Goal: Task Accomplishment & Management: Complete application form

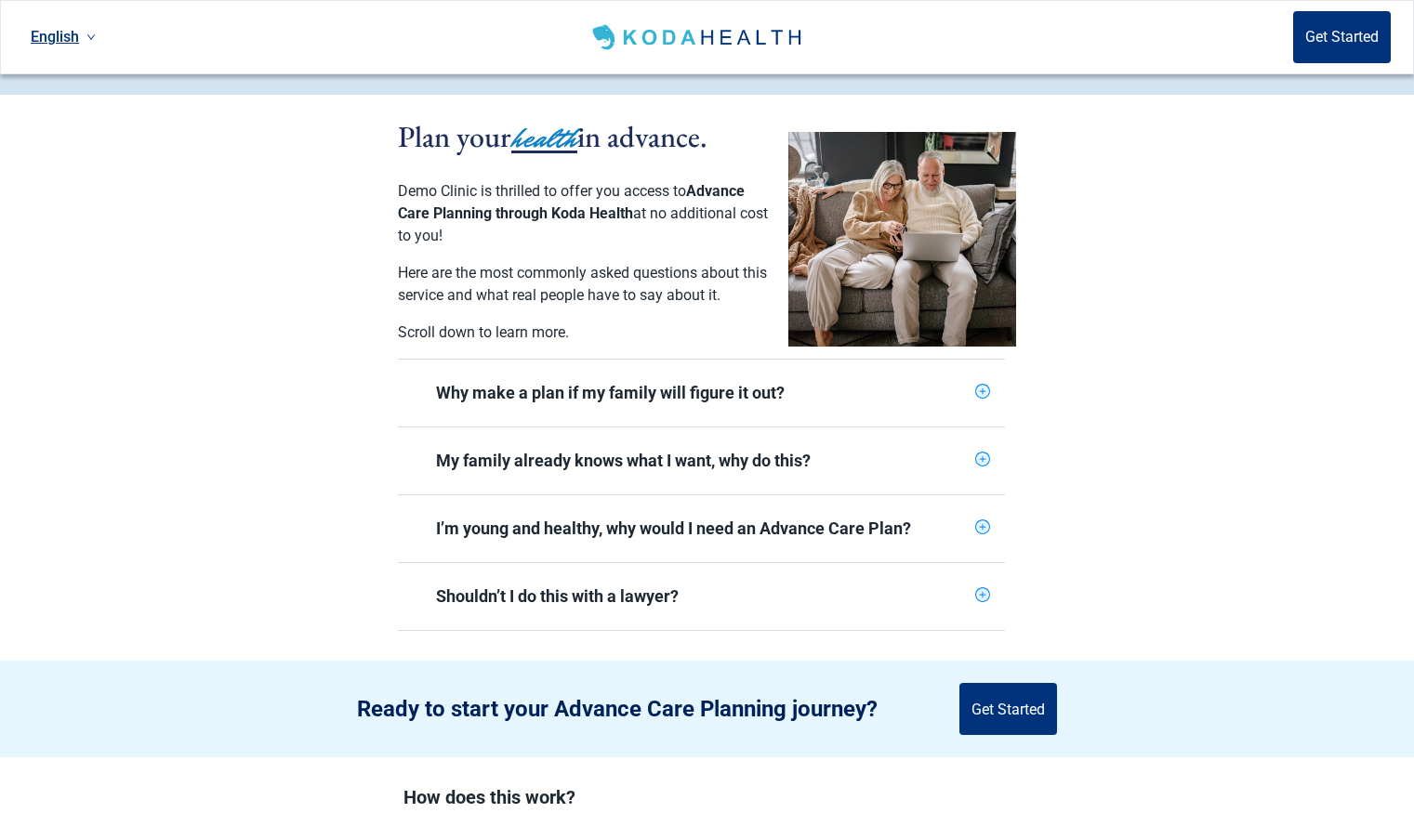
scroll to position [378, 0]
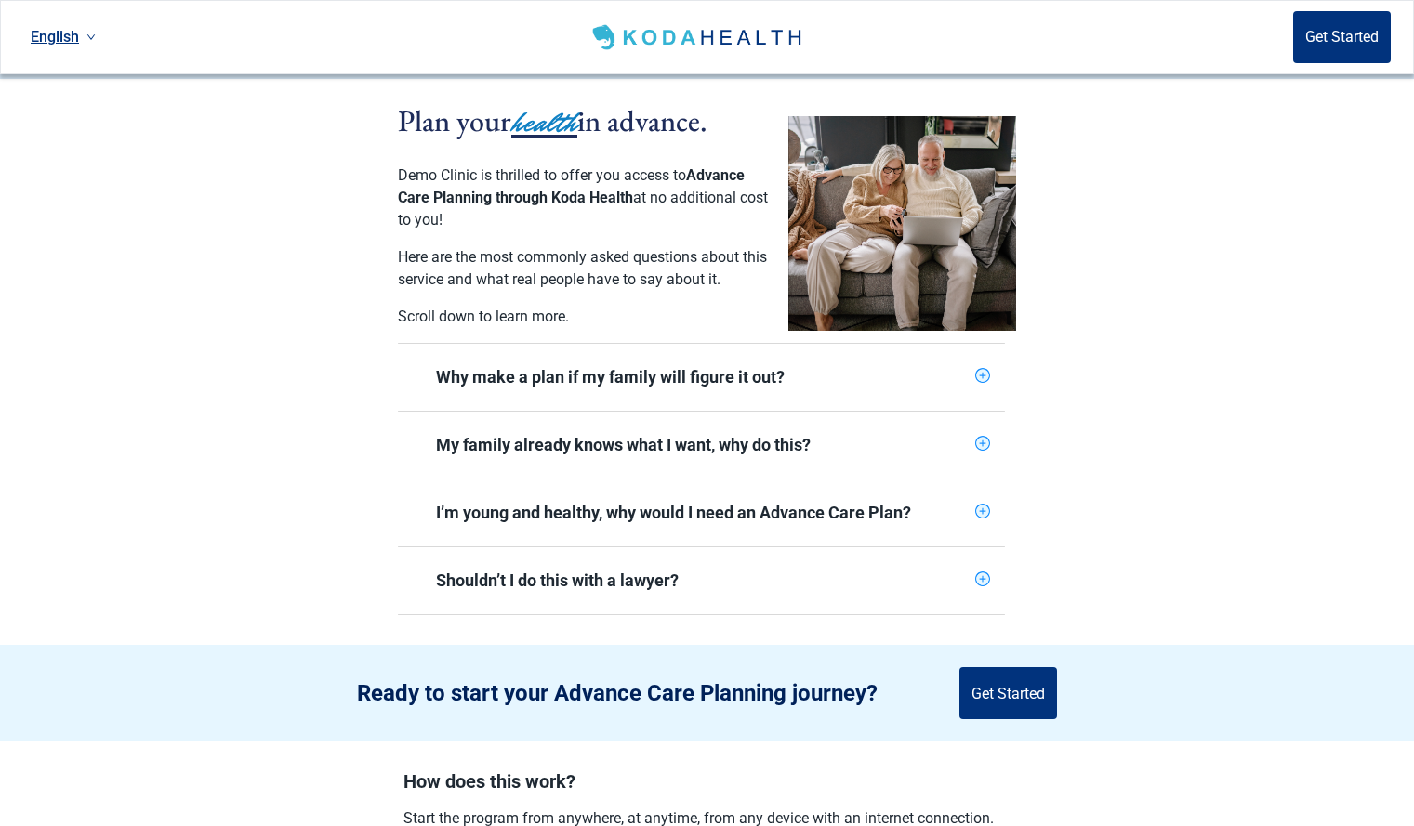
click at [986, 370] on icon "plus-circle" at bounding box center [982, 376] width 12 height 12
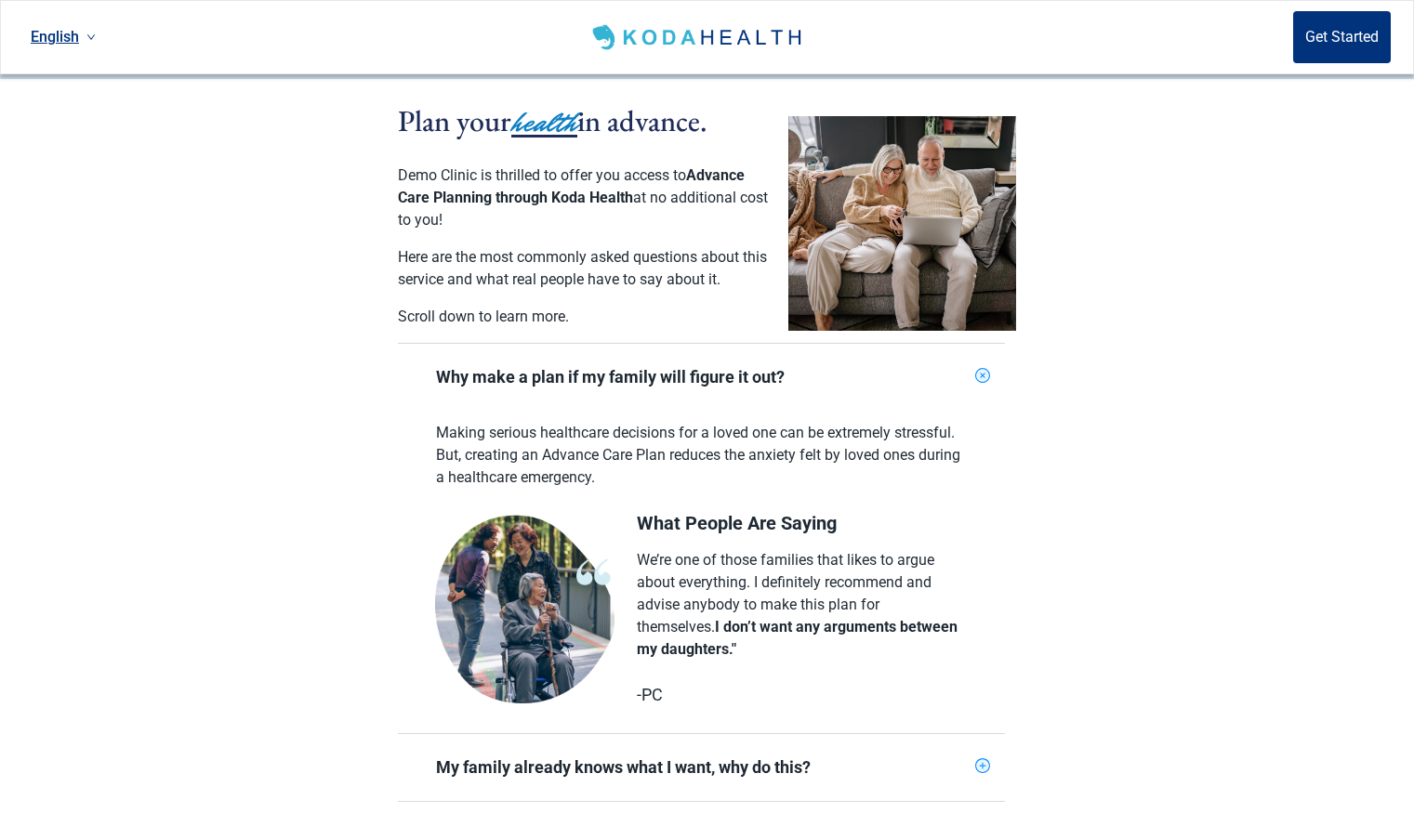
click at [983, 365] on icon "plus-circle" at bounding box center [982, 375] width 21 height 21
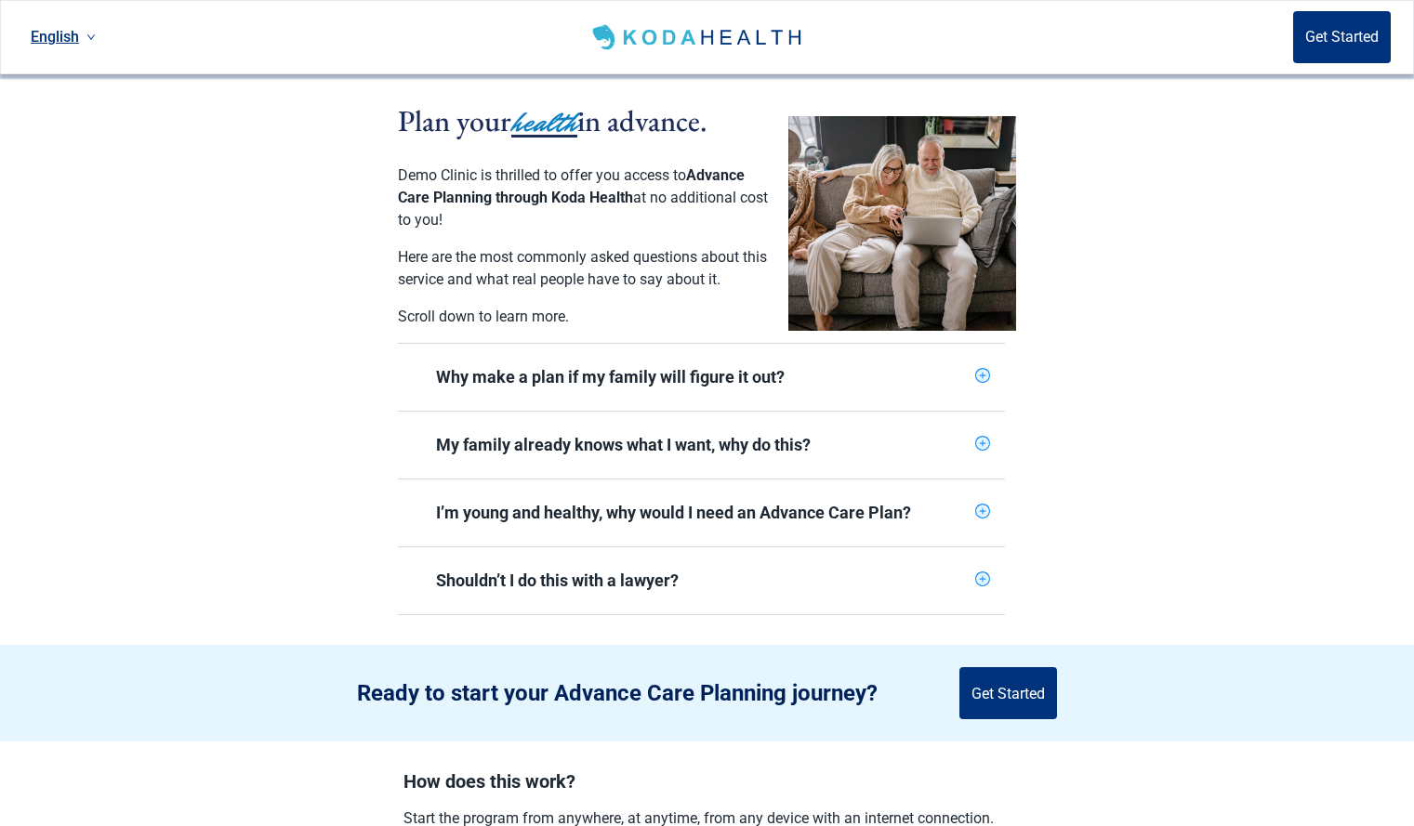
click at [984, 438] on icon "plus-circle" at bounding box center [982, 444] width 12 height 12
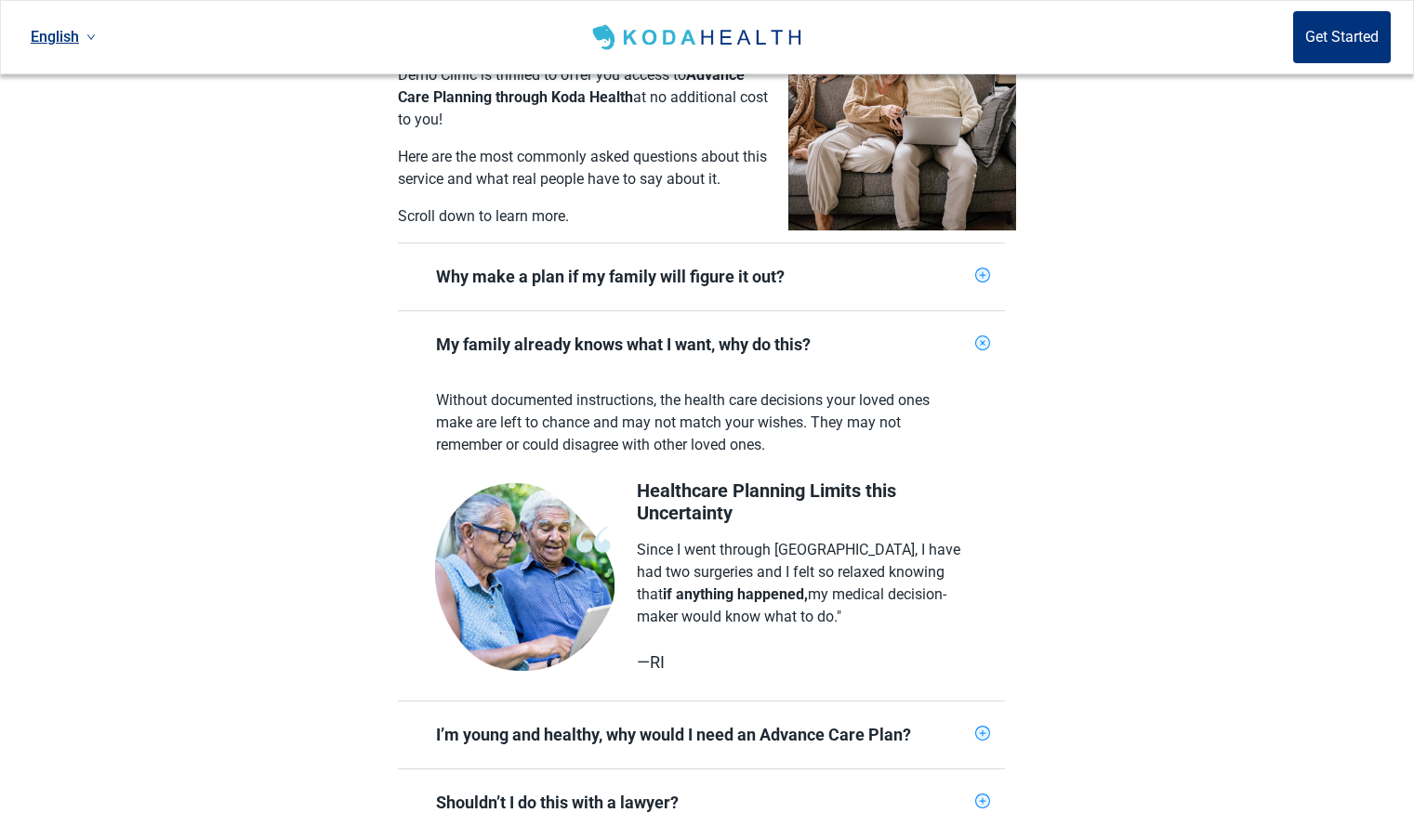
scroll to position [480, 0]
click at [979, 334] on icon "plus-circle" at bounding box center [983, 343] width 18 height 18
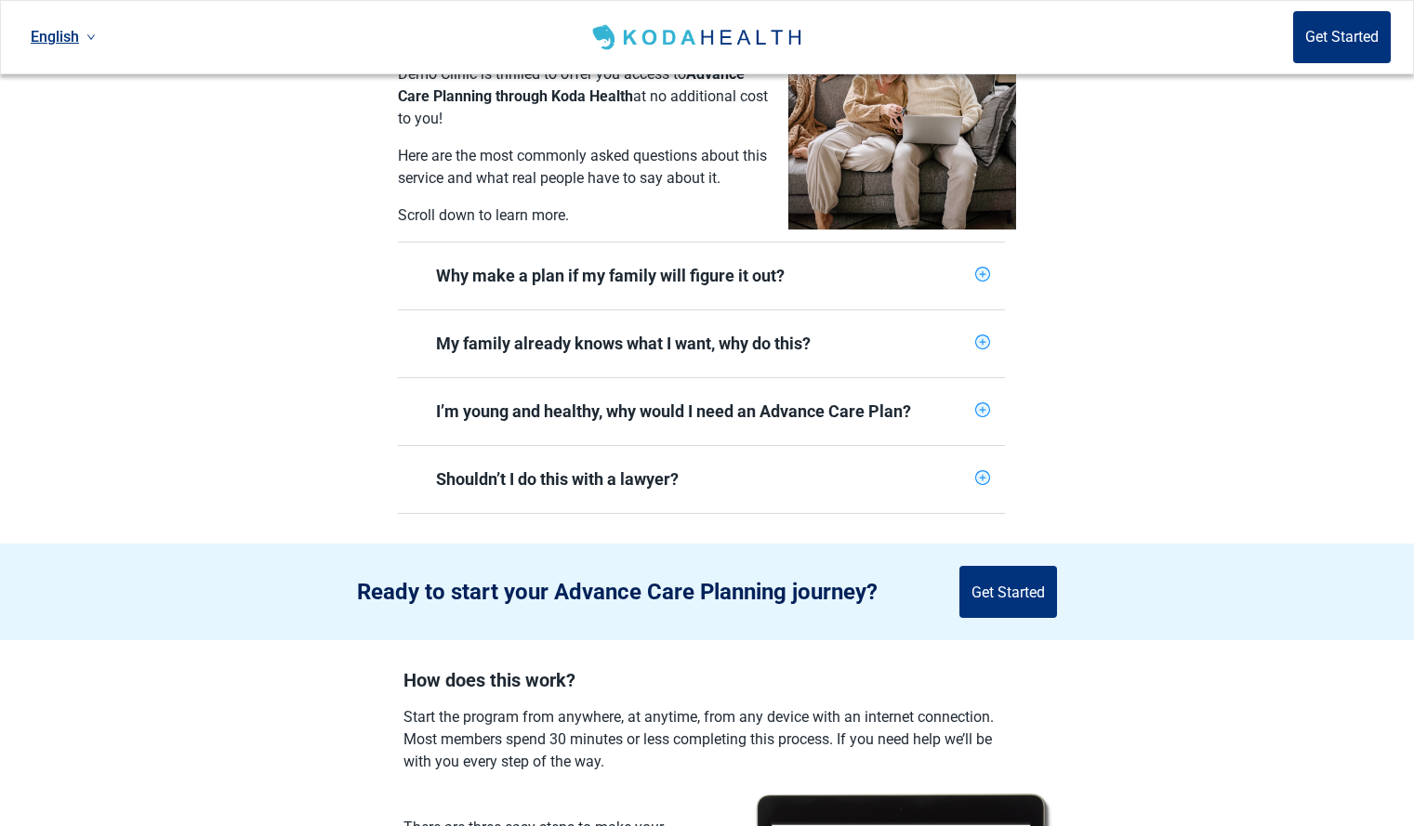
click at [982, 404] on icon "plus-circle" at bounding box center [982, 410] width 12 height 12
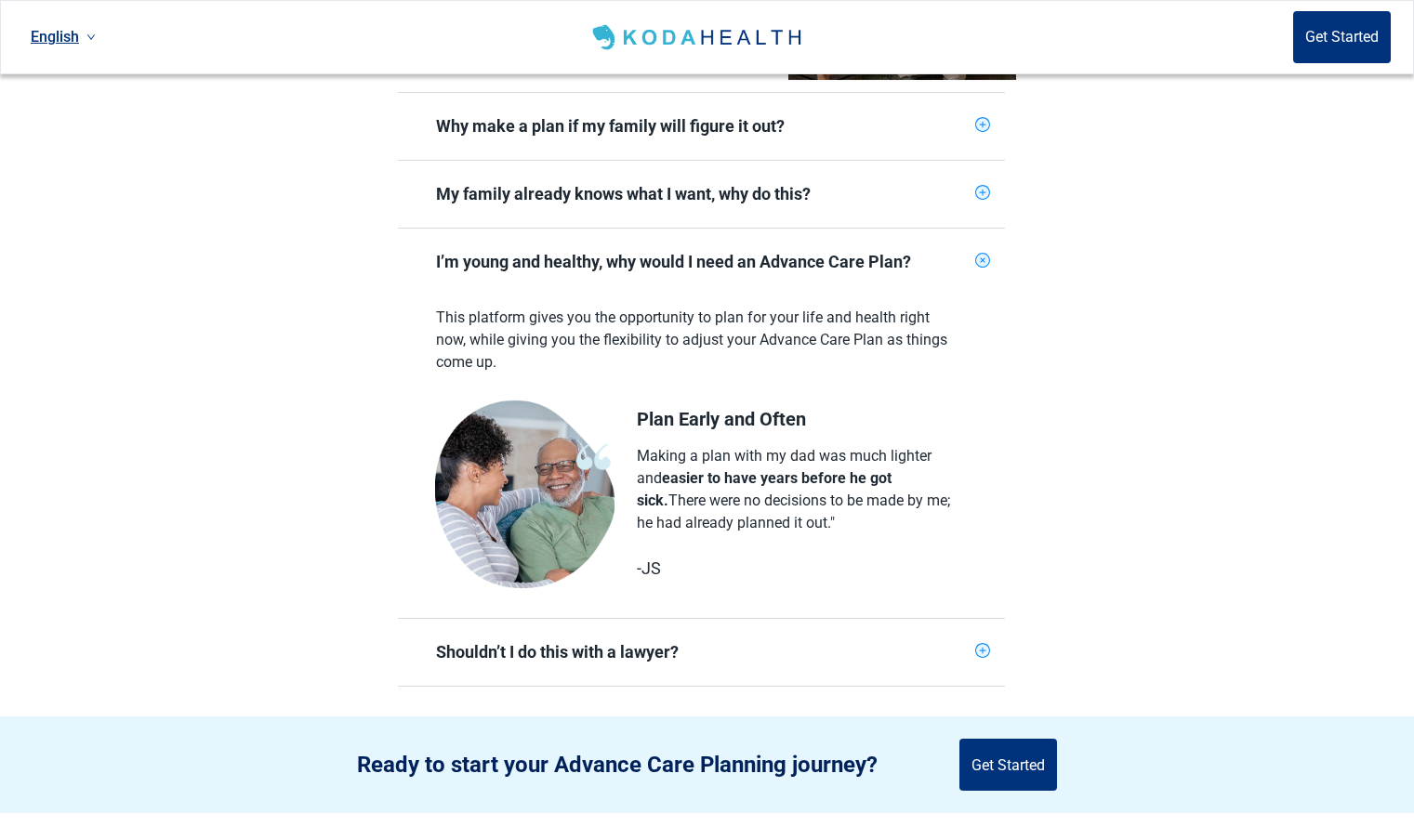
scroll to position [656, 0]
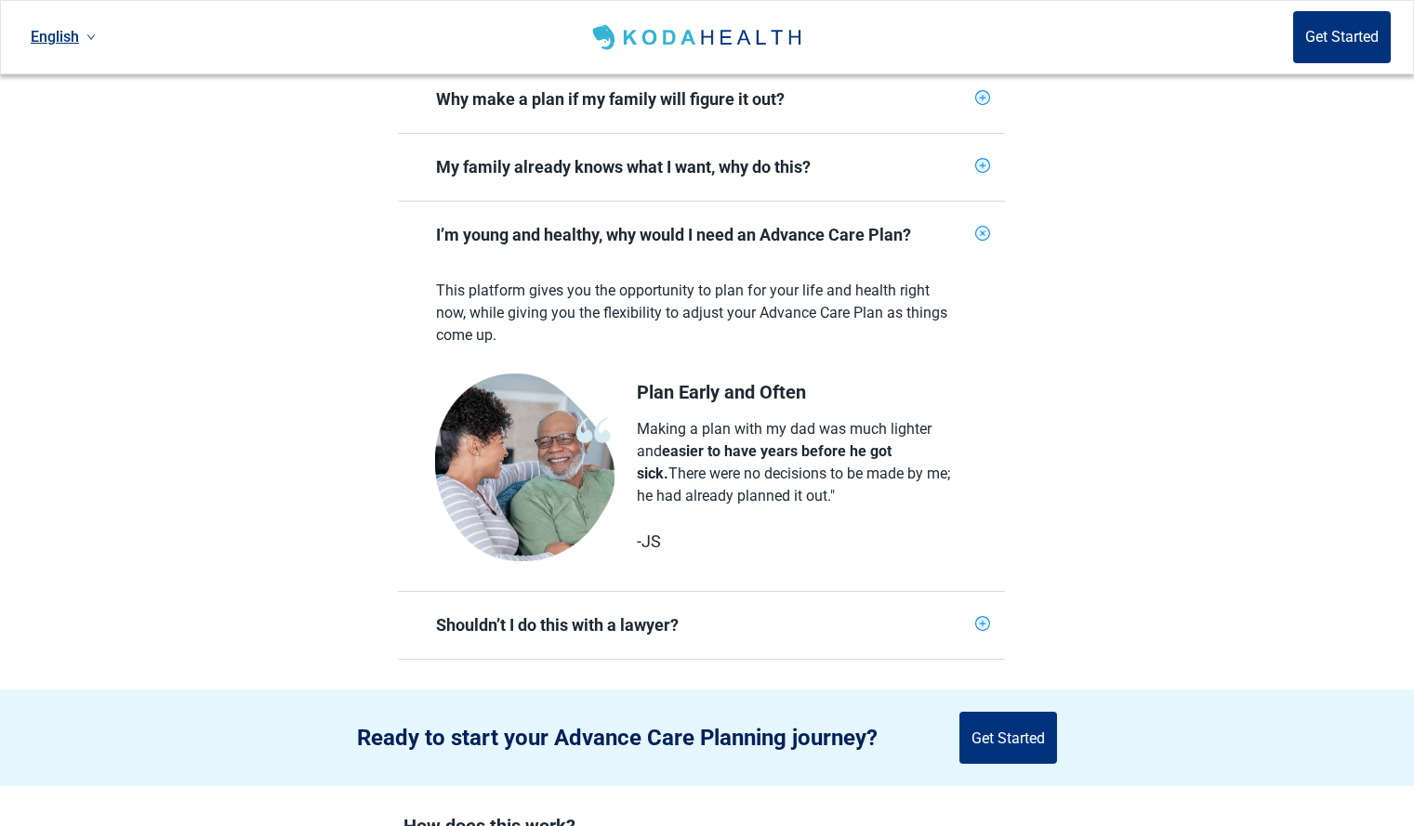
click at [985, 618] on icon "plus-circle" at bounding box center [982, 624] width 12 height 12
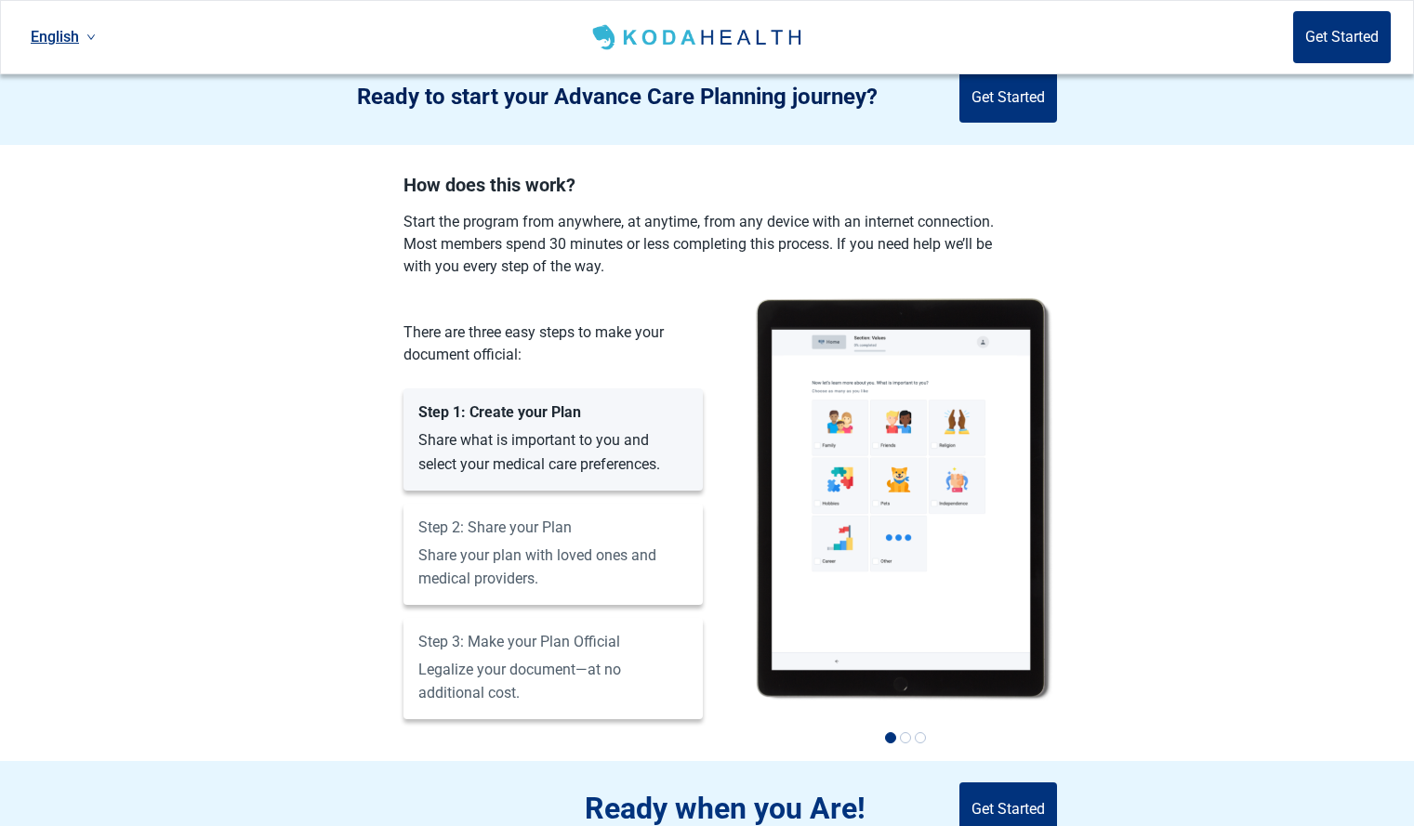
scroll to position [1621, 0]
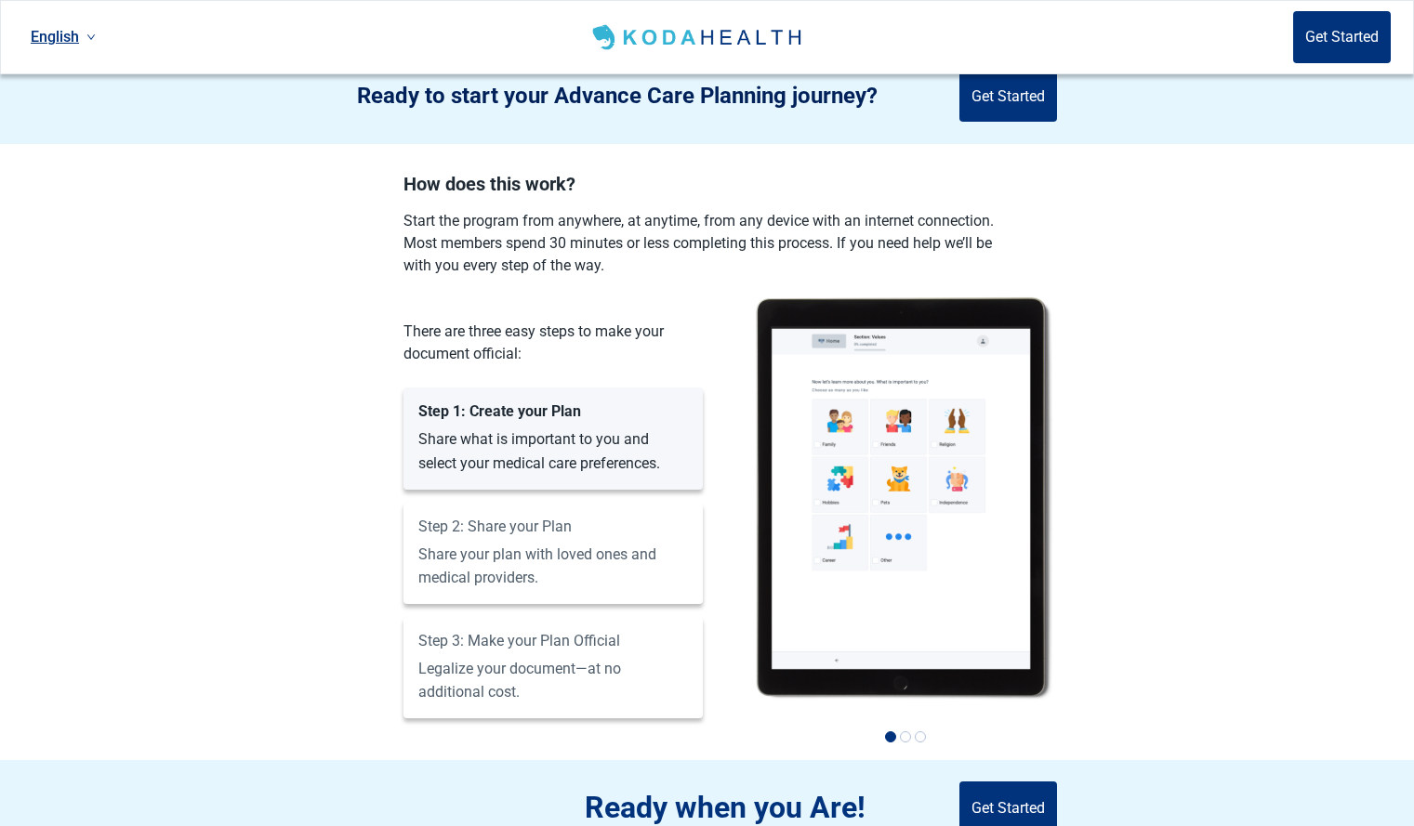
click at [510, 543] on label "Step 2: Share your Plan Share your plan with loved ones and medical providers." at bounding box center [553, 552] width 270 height 69
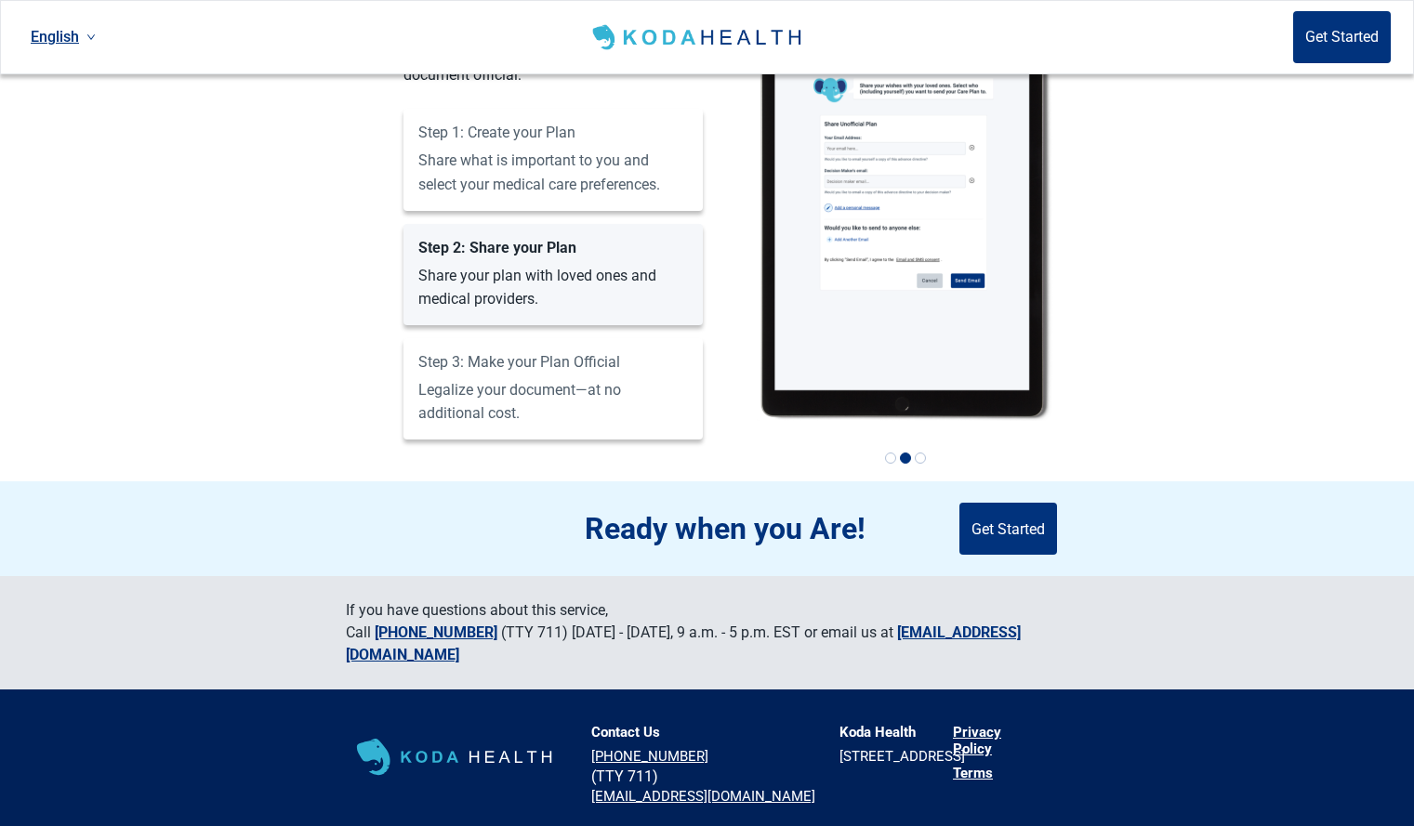
scroll to position [1404, 0]
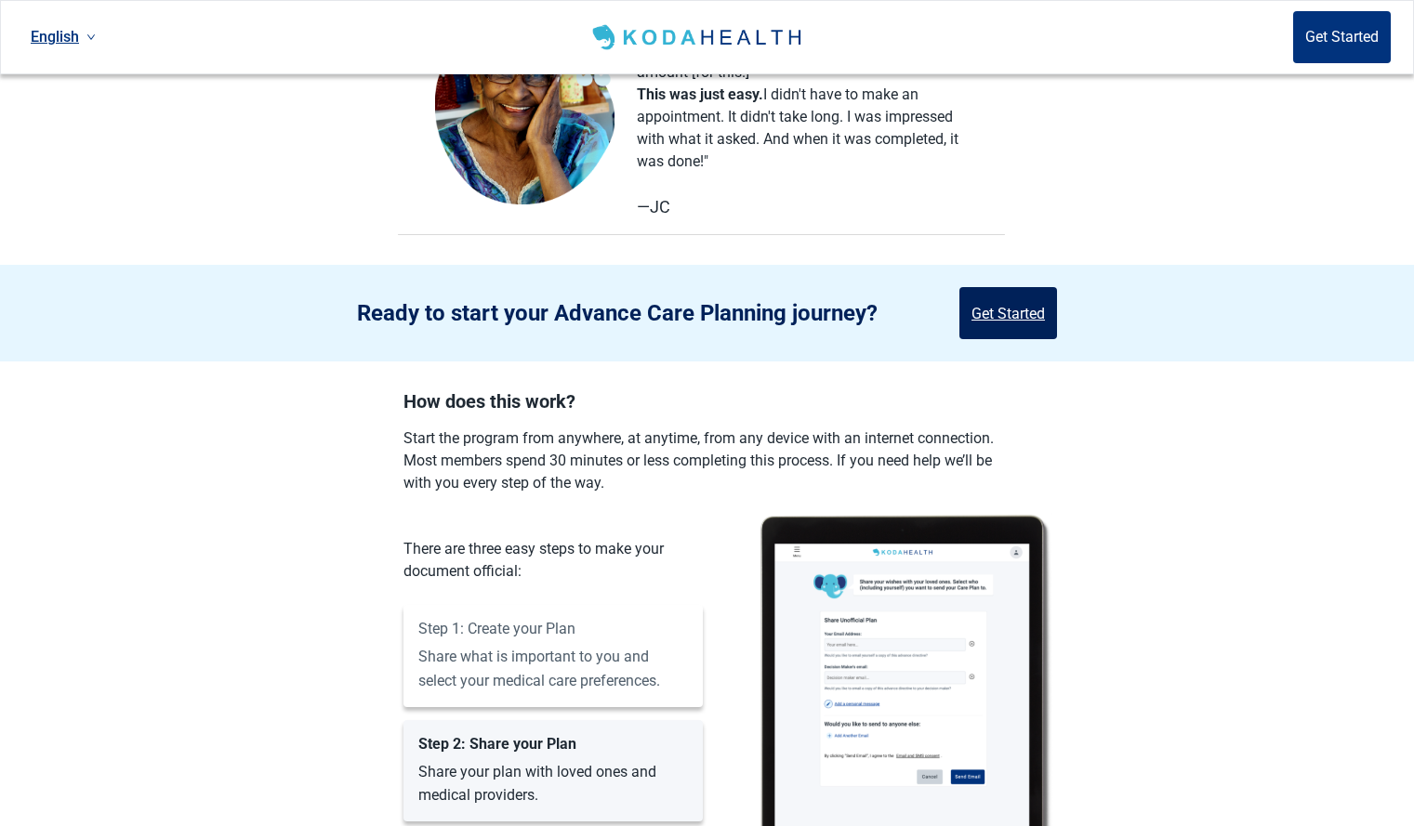
click at [1040, 291] on button "Get Started" at bounding box center [1008, 313] width 98 height 52
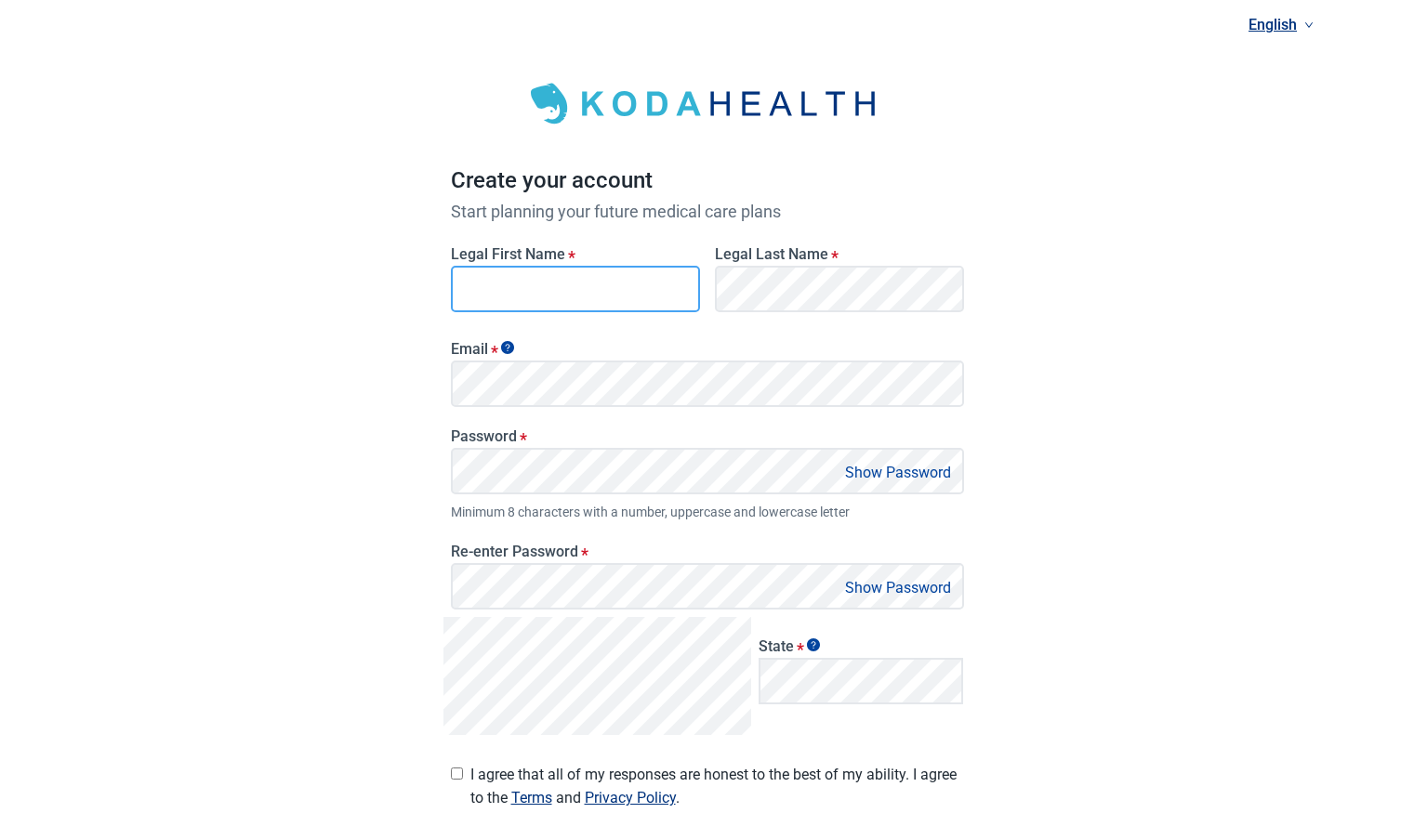
click at [608, 294] on input "Legal First Name *" at bounding box center [575, 289] width 249 height 46
click at [594, 271] on input "Legal First Name *" at bounding box center [575, 289] width 249 height 46
type input "[PERSON_NAME]"
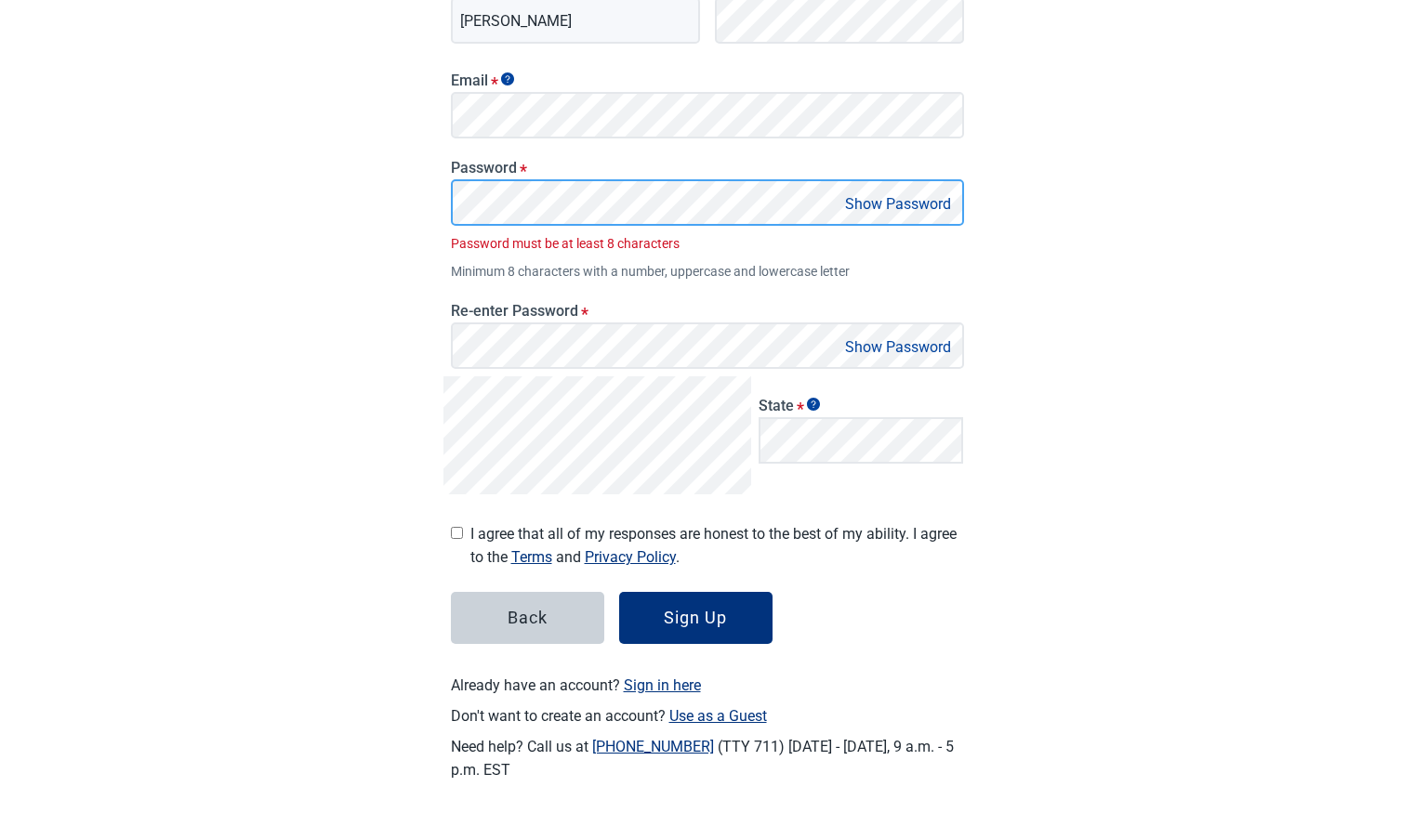
scroll to position [241, 0]
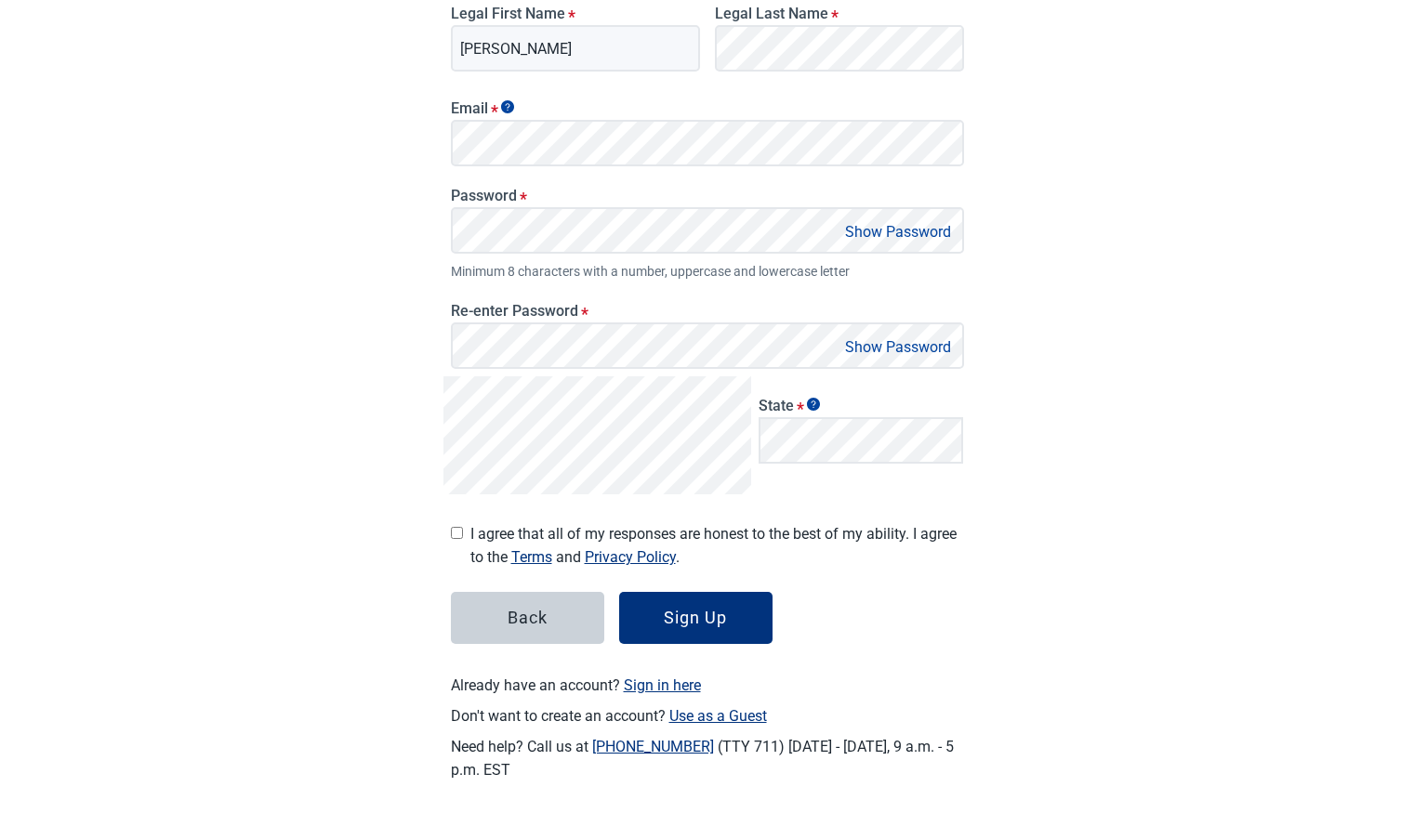
click at [921, 225] on button "Show Password" at bounding box center [897, 231] width 117 height 25
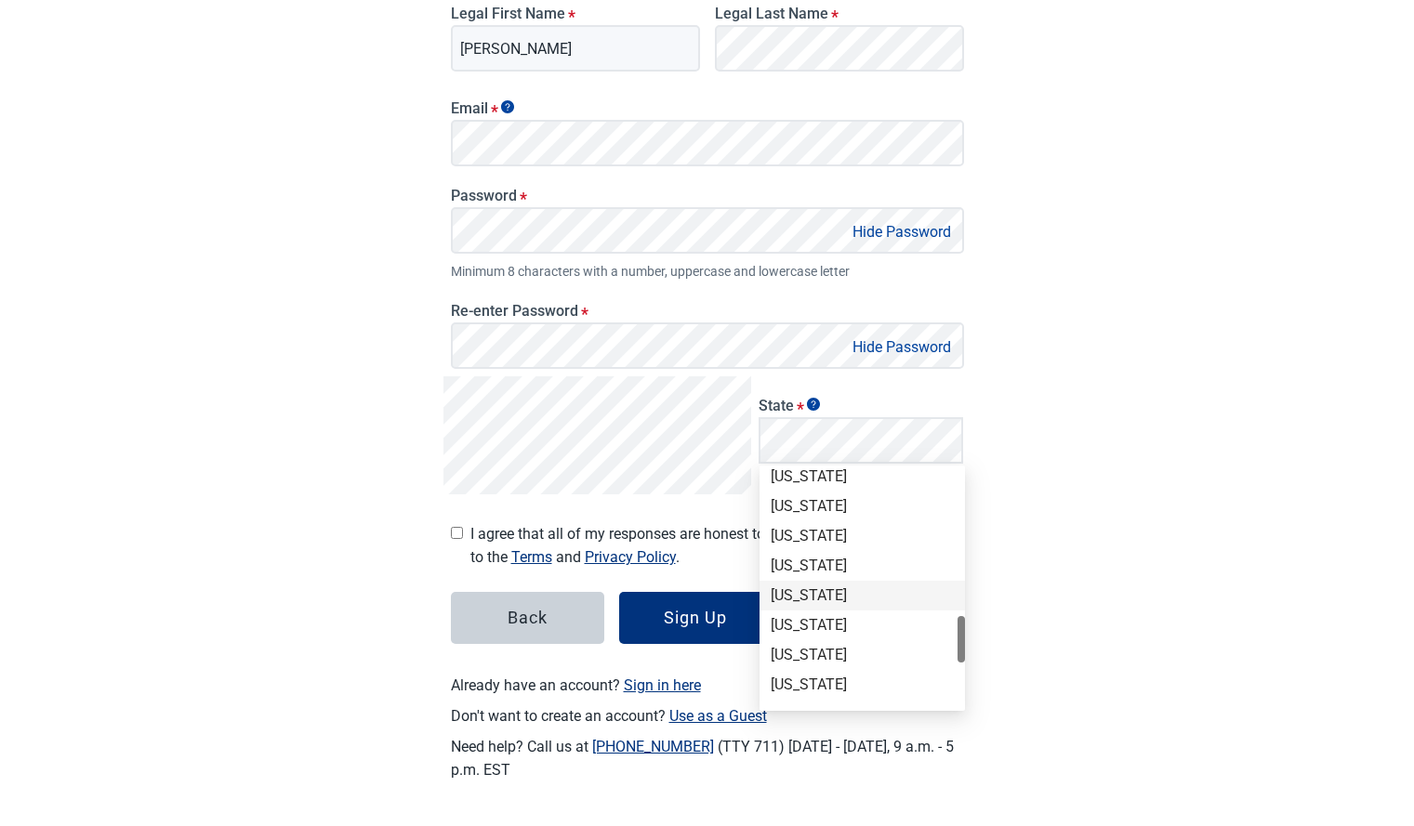
scroll to position [186, 0]
click at [802, 530] on div "[US_STATE]" at bounding box center [862, 536] width 183 height 20
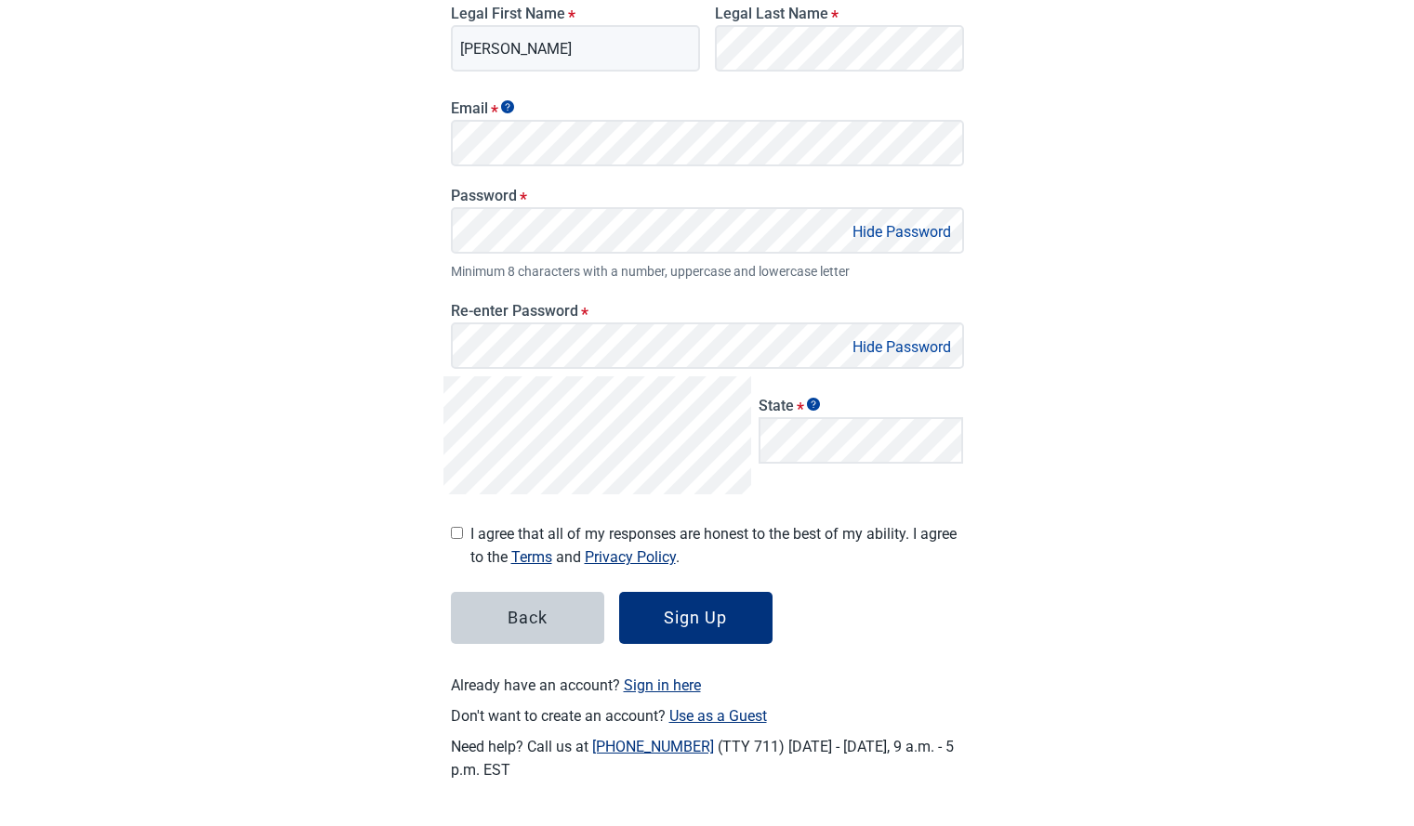
click at [1076, 702] on div "Create your account Start planning your future medical care plans Legal First N…" at bounding box center [708, 307] width 744 height 1037
click at [716, 619] on div "Sign Up" at bounding box center [695, 618] width 63 height 19
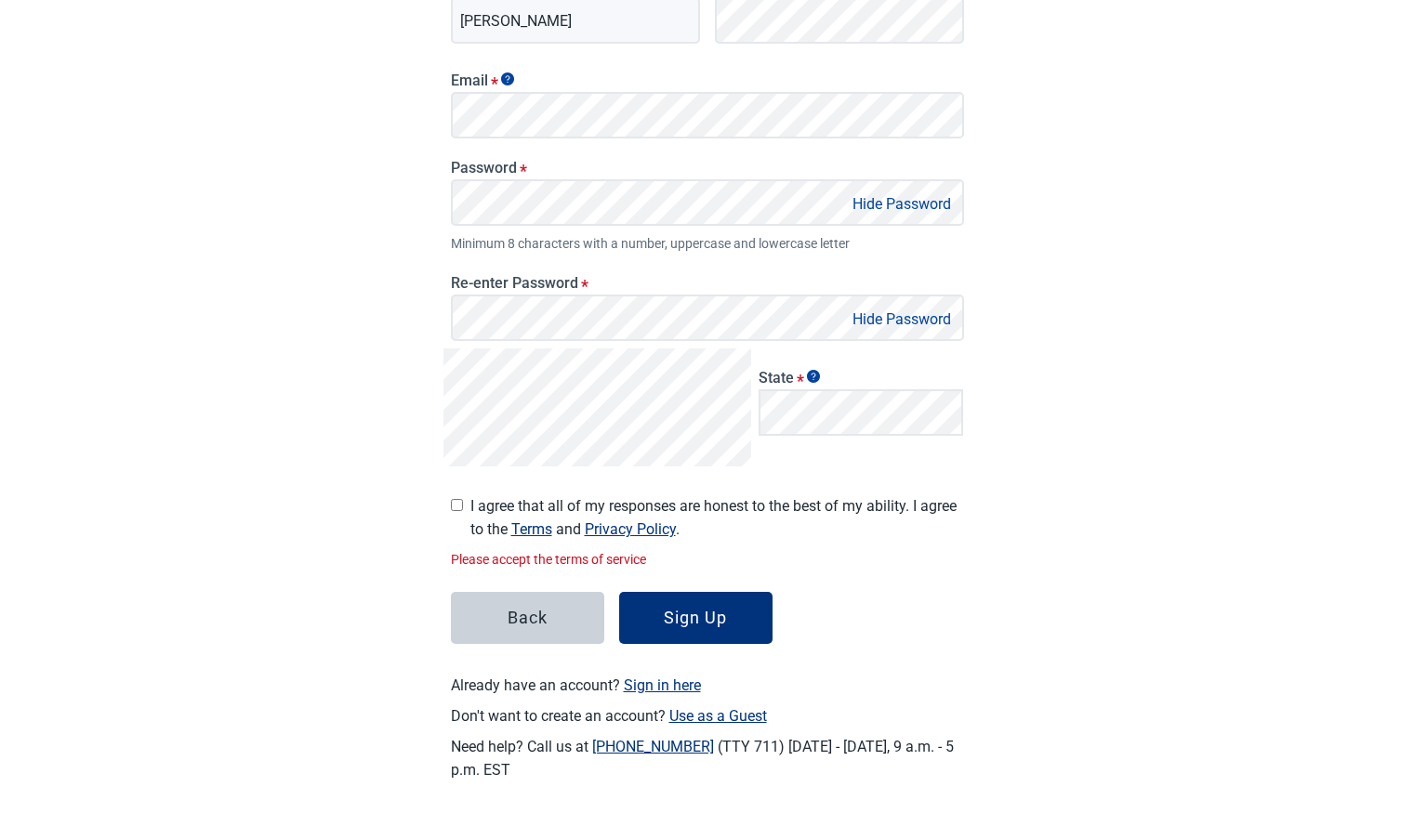
click at [464, 505] on label "I agree that all of my responses are honest to the best of my ability. I agree …" at bounding box center [707, 514] width 513 height 54
click at [463, 505] on input "I agree that all of my responses are honest to the best of my ability. I agree …" at bounding box center [457, 505] width 12 height 12
checkbox input "true"
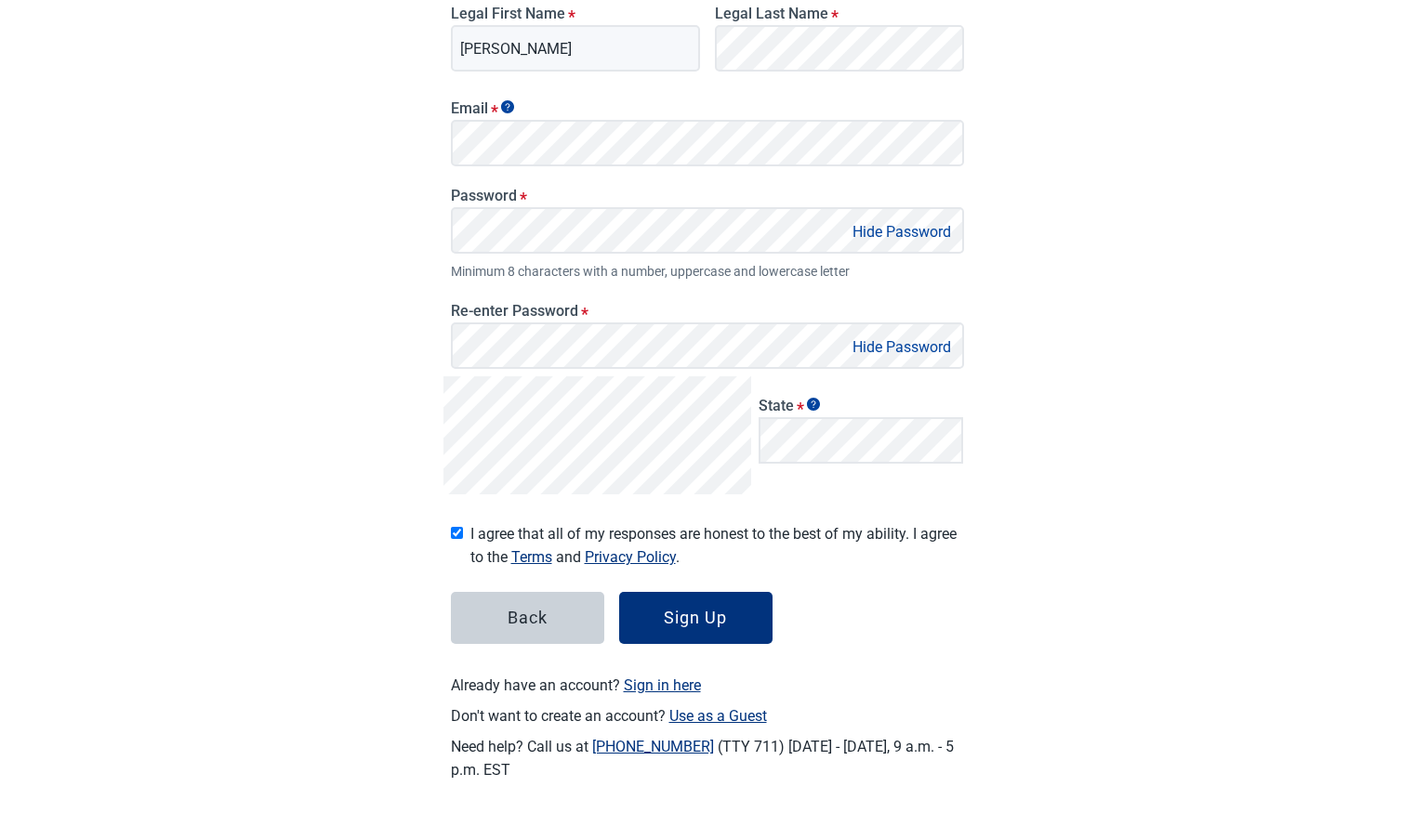
scroll to position [241, 0]
click at [758, 631] on button "Sign Up" at bounding box center [695, 618] width 153 height 52
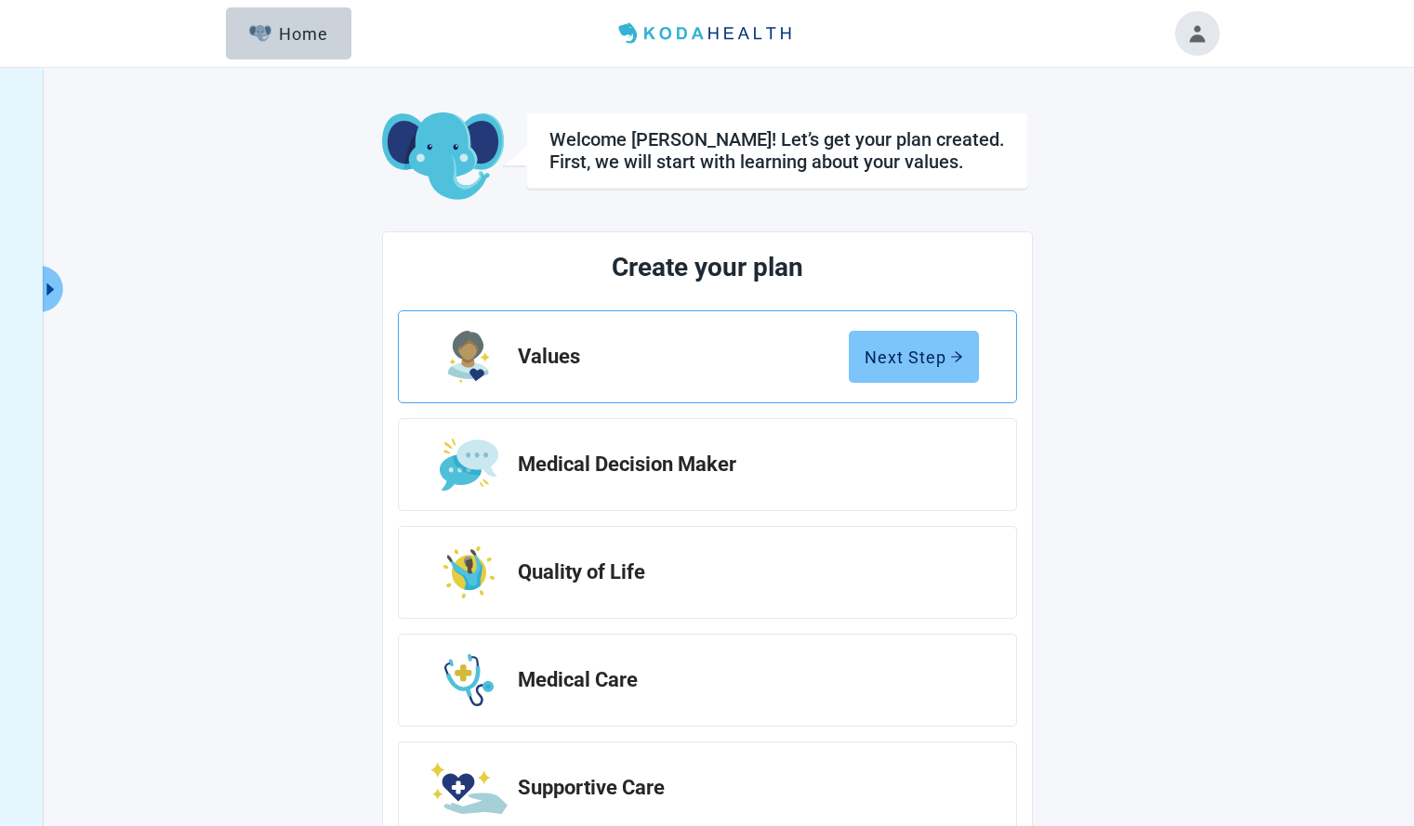
click at [893, 357] on div "Next Step" at bounding box center [913, 357] width 99 height 19
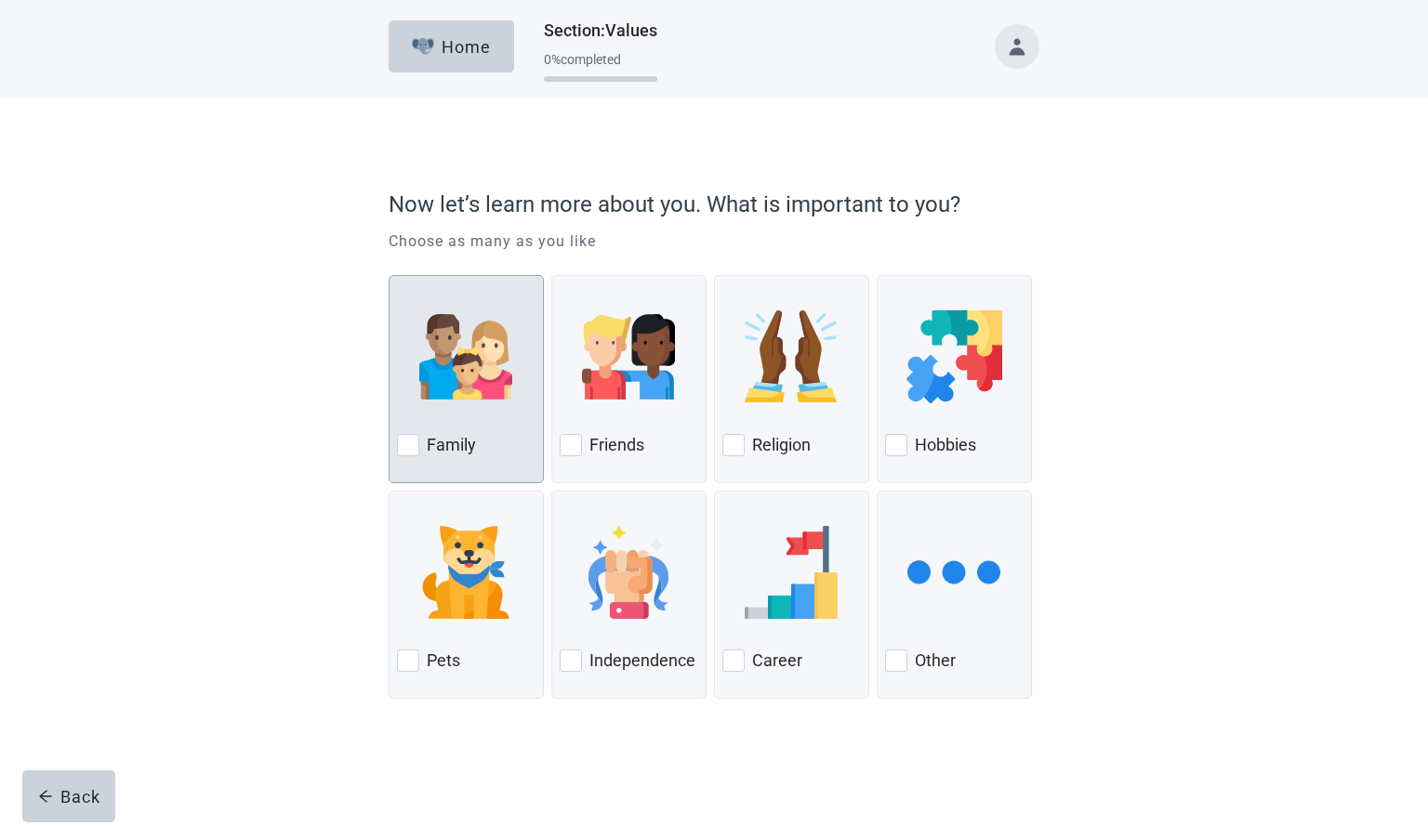
click at [503, 441] on div "Family" at bounding box center [466, 445] width 139 height 30
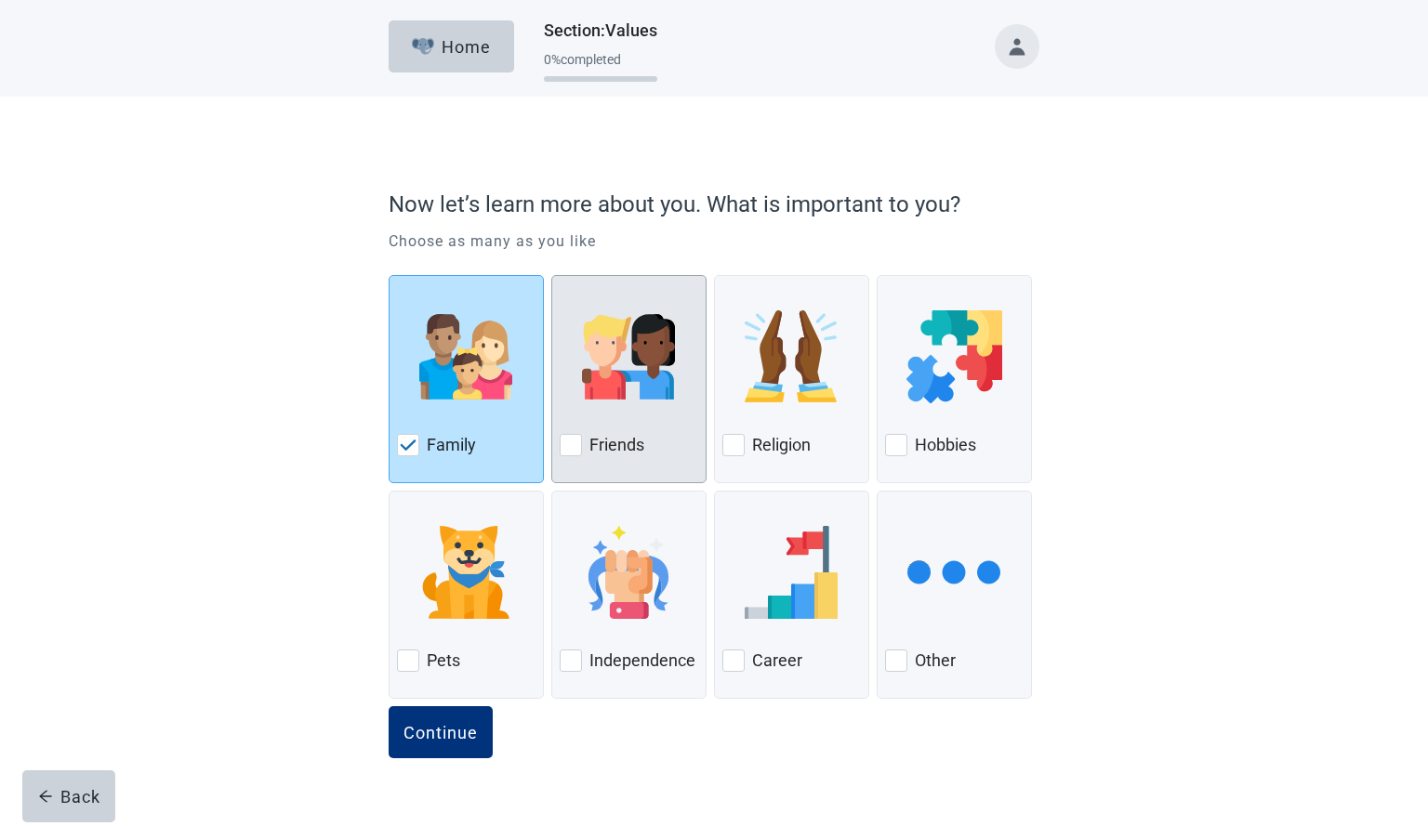
click at [589, 442] on label "Friends" at bounding box center [616, 445] width 55 height 22
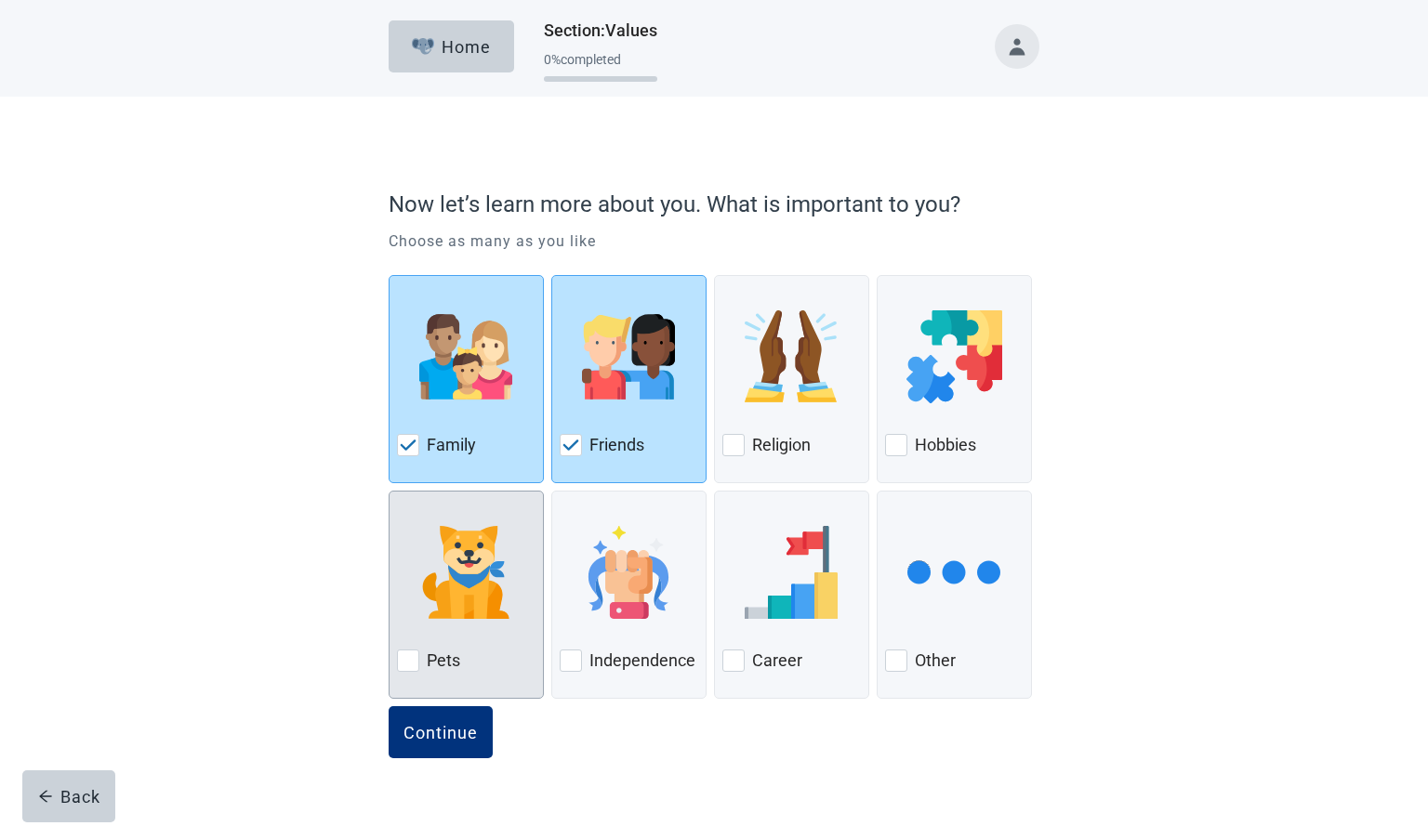
click at [457, 660] on label "Pets" at bounding box center [443, 661] width 33 height 22
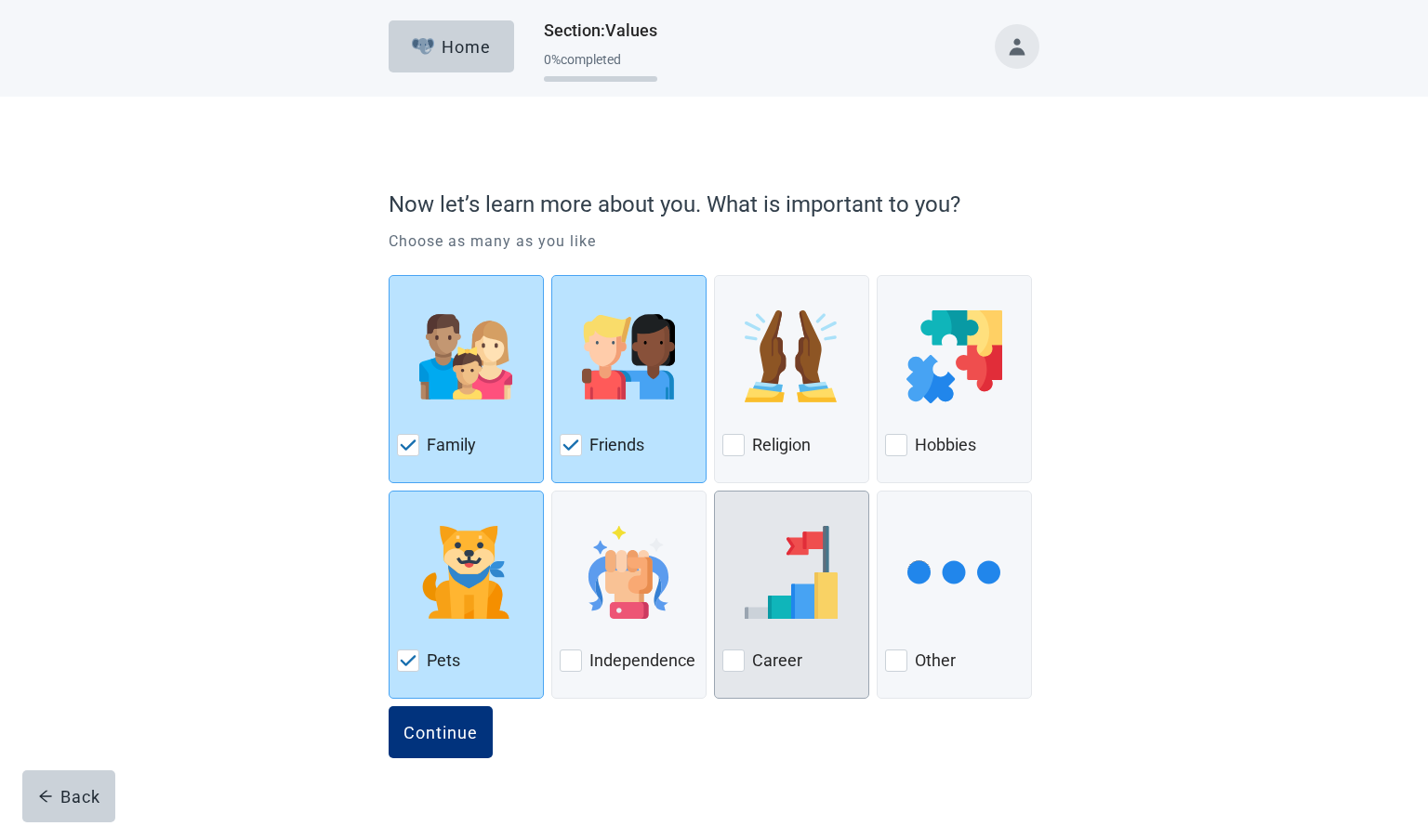
click at [804, 642] on div at bounding box center [791, 572] width 139 height 147
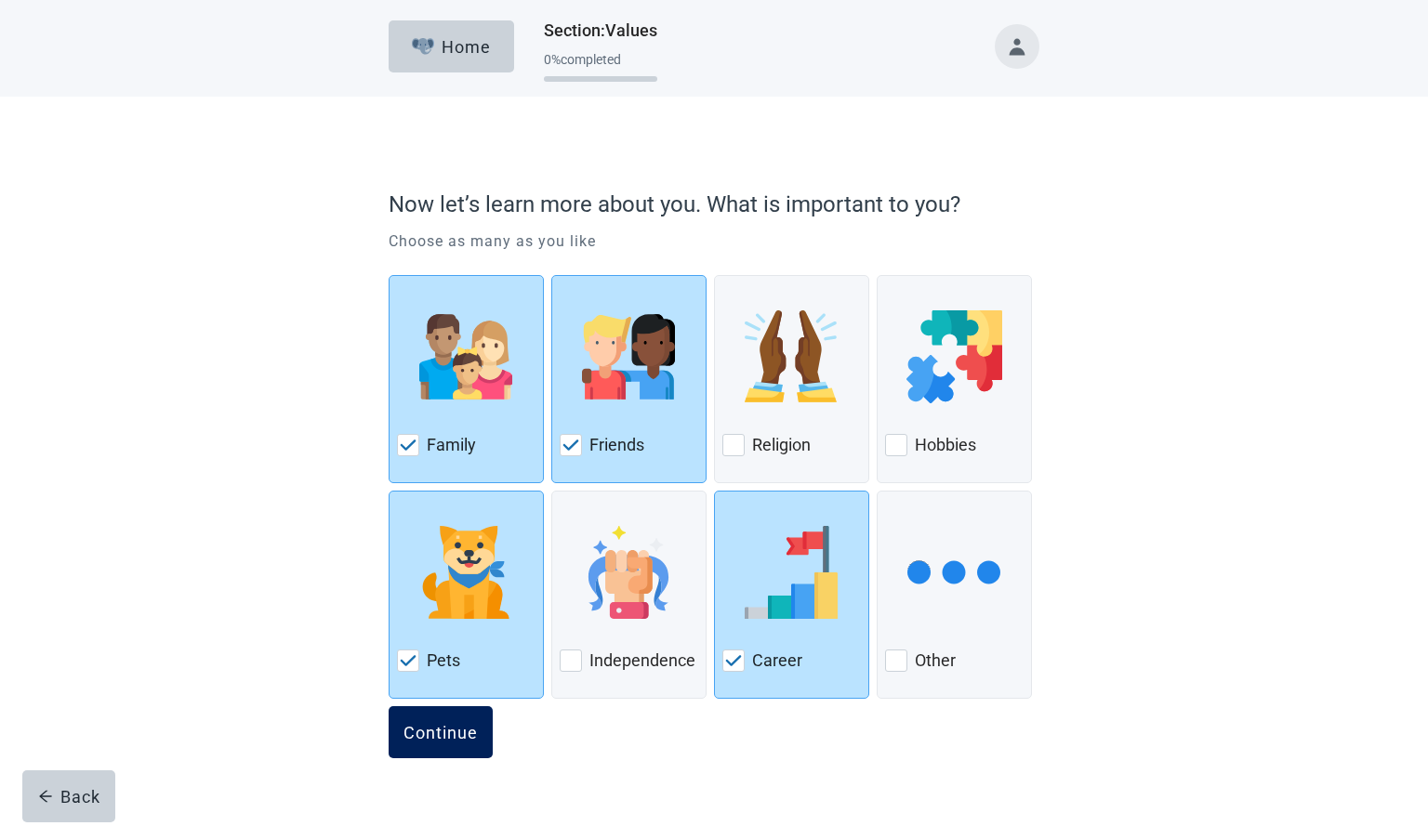
click at [467, 727] on div "Continue" at bounding box center [440, 732] width 74 height 19
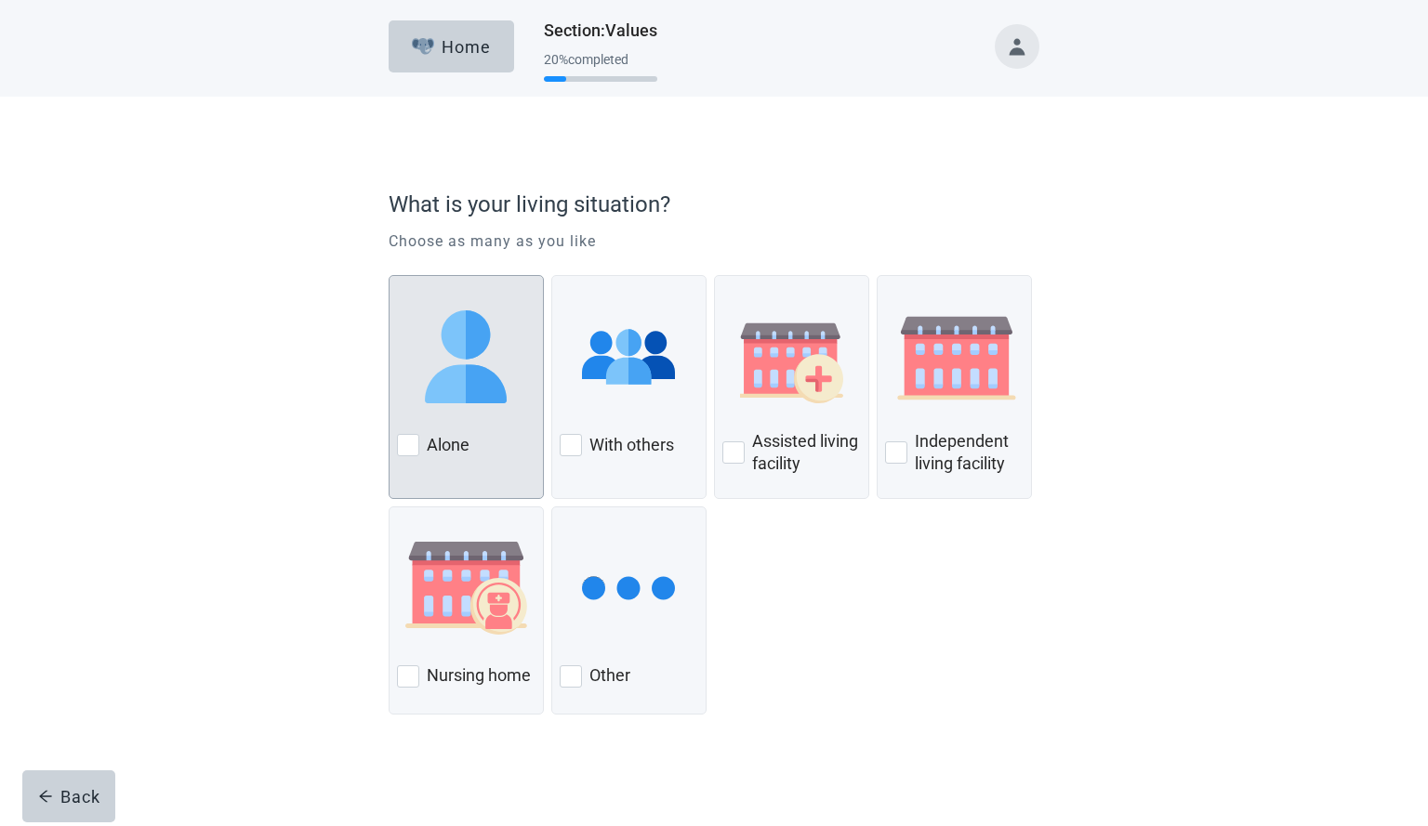
click at [495, 395] on img at bounding box center [465, 356] width 93 height 93
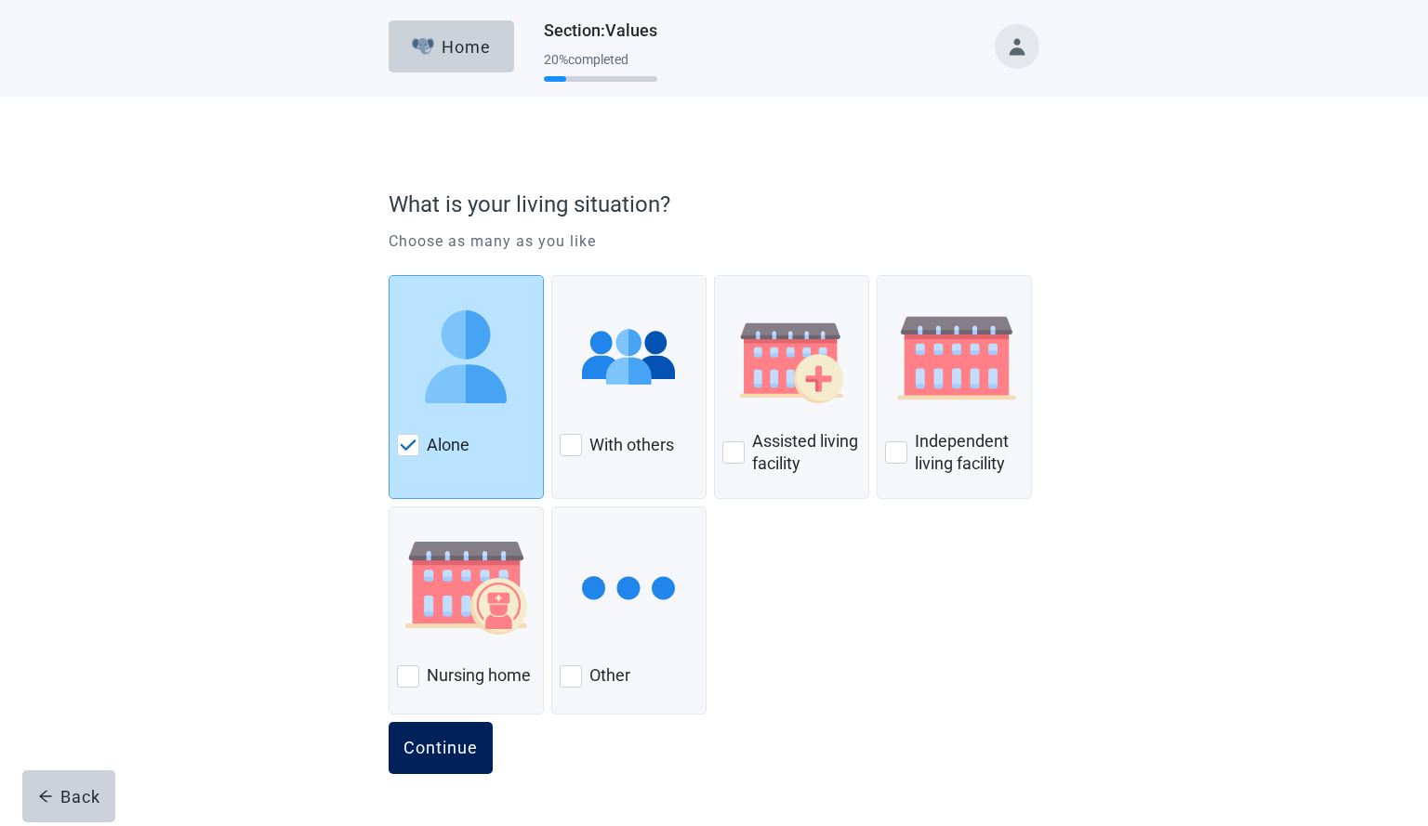
click at [470, 764] on button "Continue" at bounding box center [441, 748] width 104 height 52
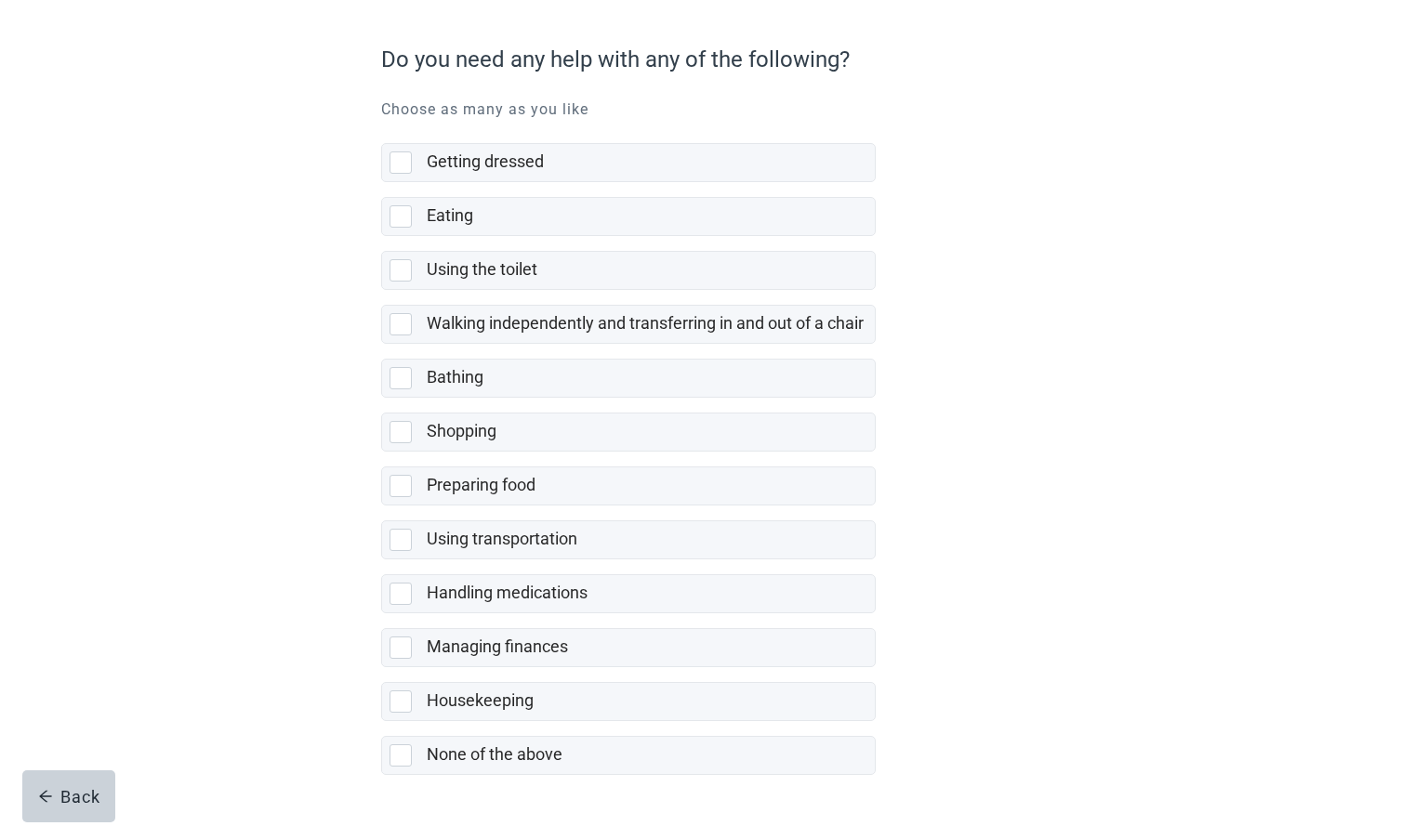
scroll to position [202, 0]
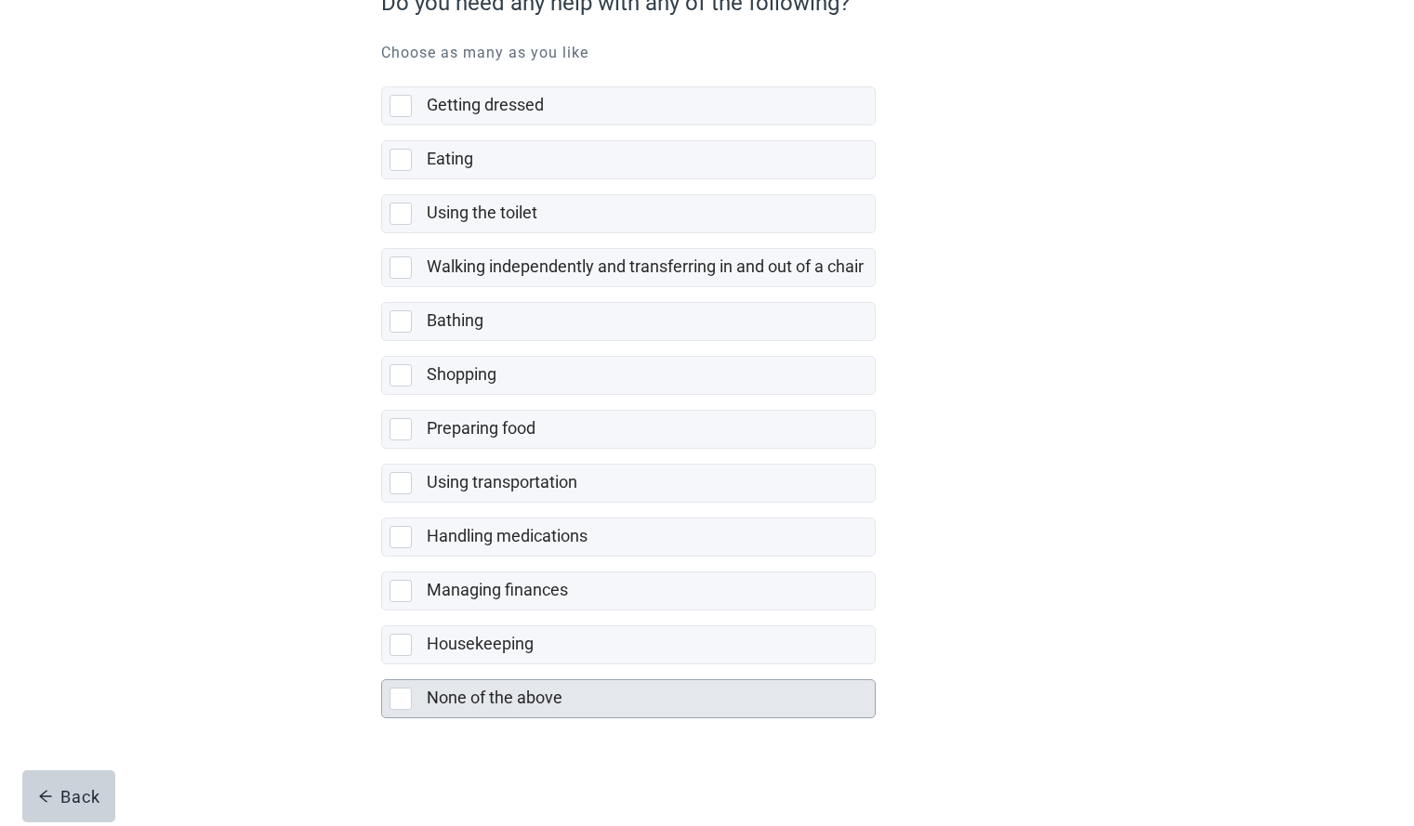
click at [527, 706] on label "None of the above" at bounding box center [495, 698] width 136 height 20
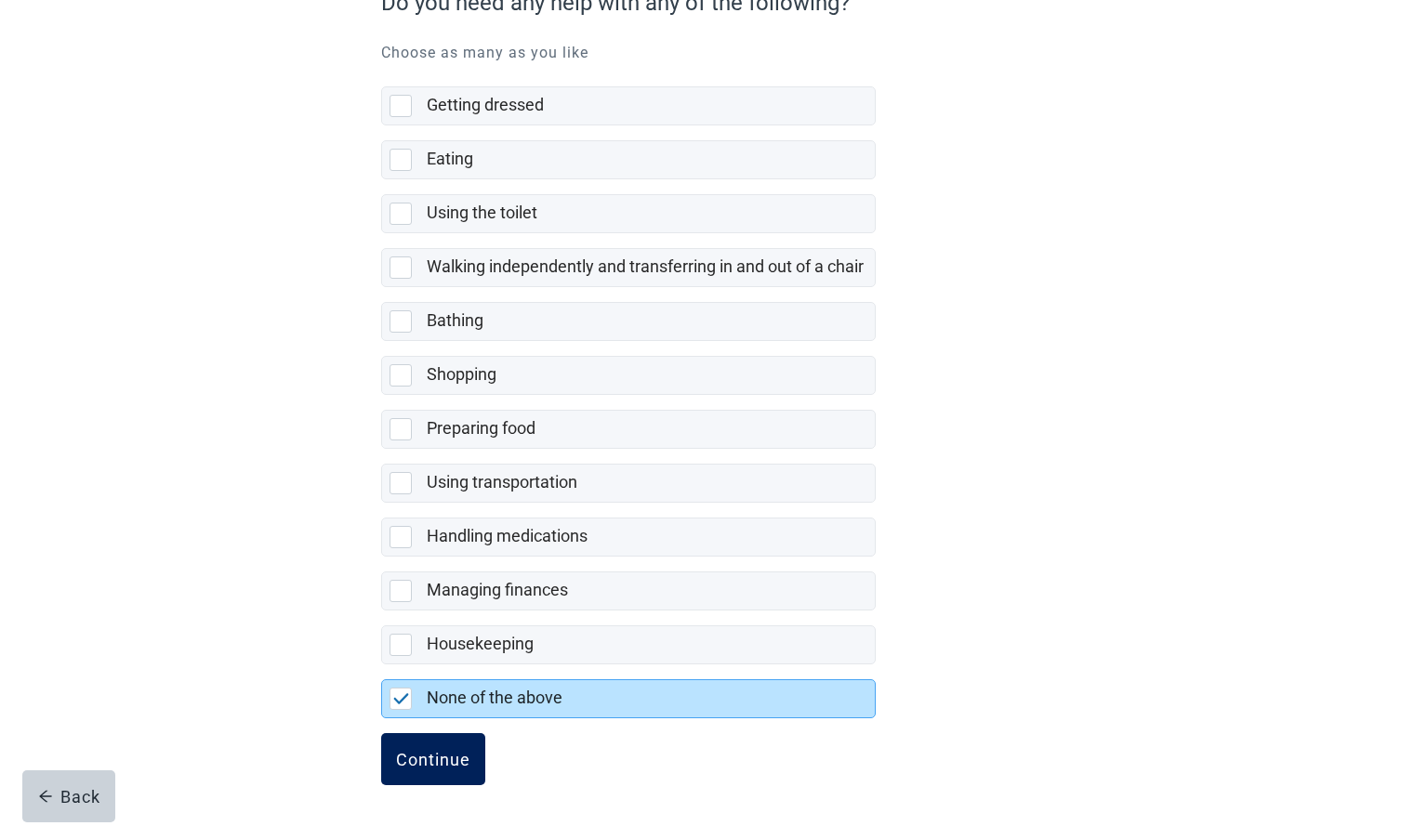
click at [458, 746] on button "Continue" at bounding box center [433, 759] width 104 height 52
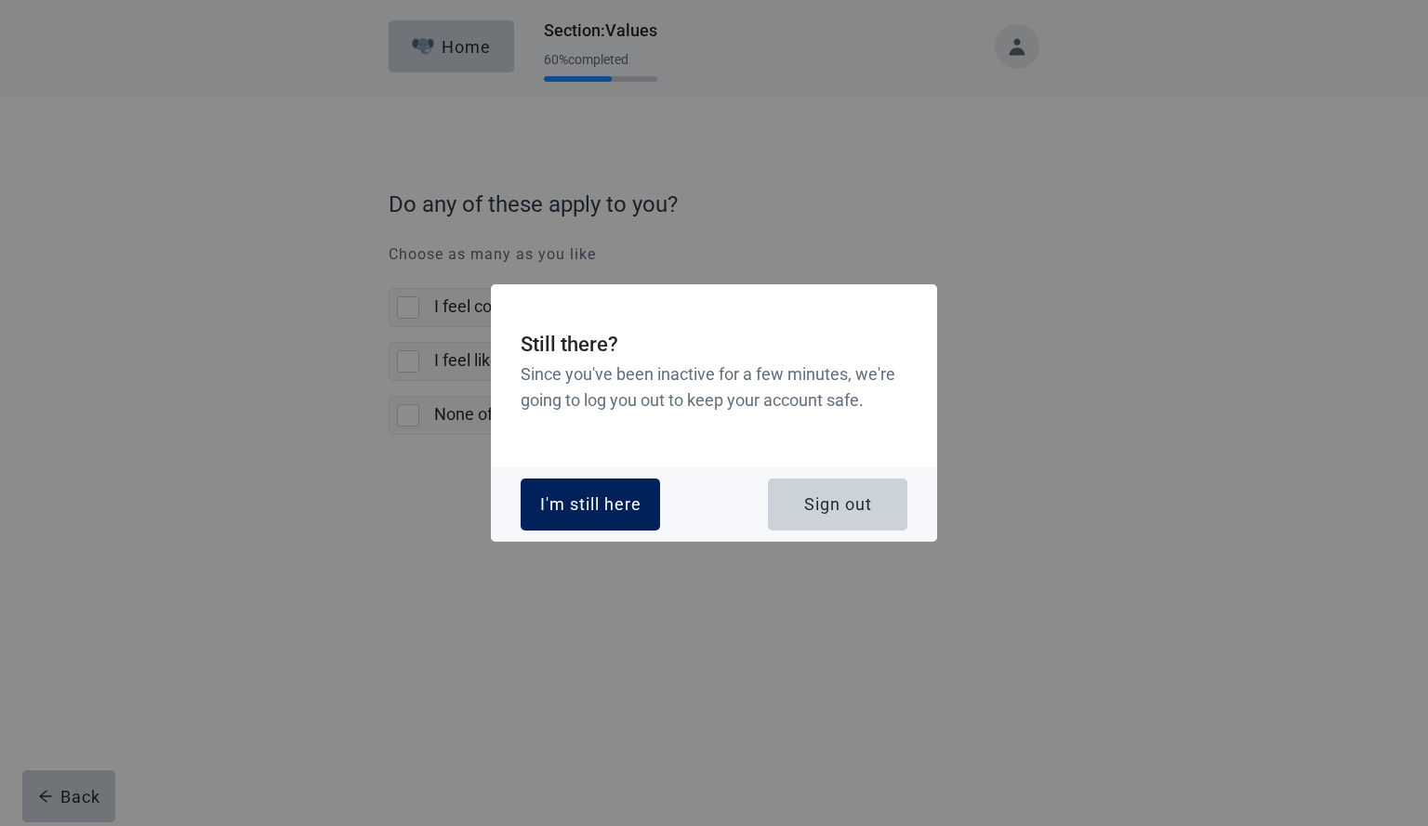
click at [602, 508] on div "I'm still here" at bounding box center [590, 504] width 101 height 19
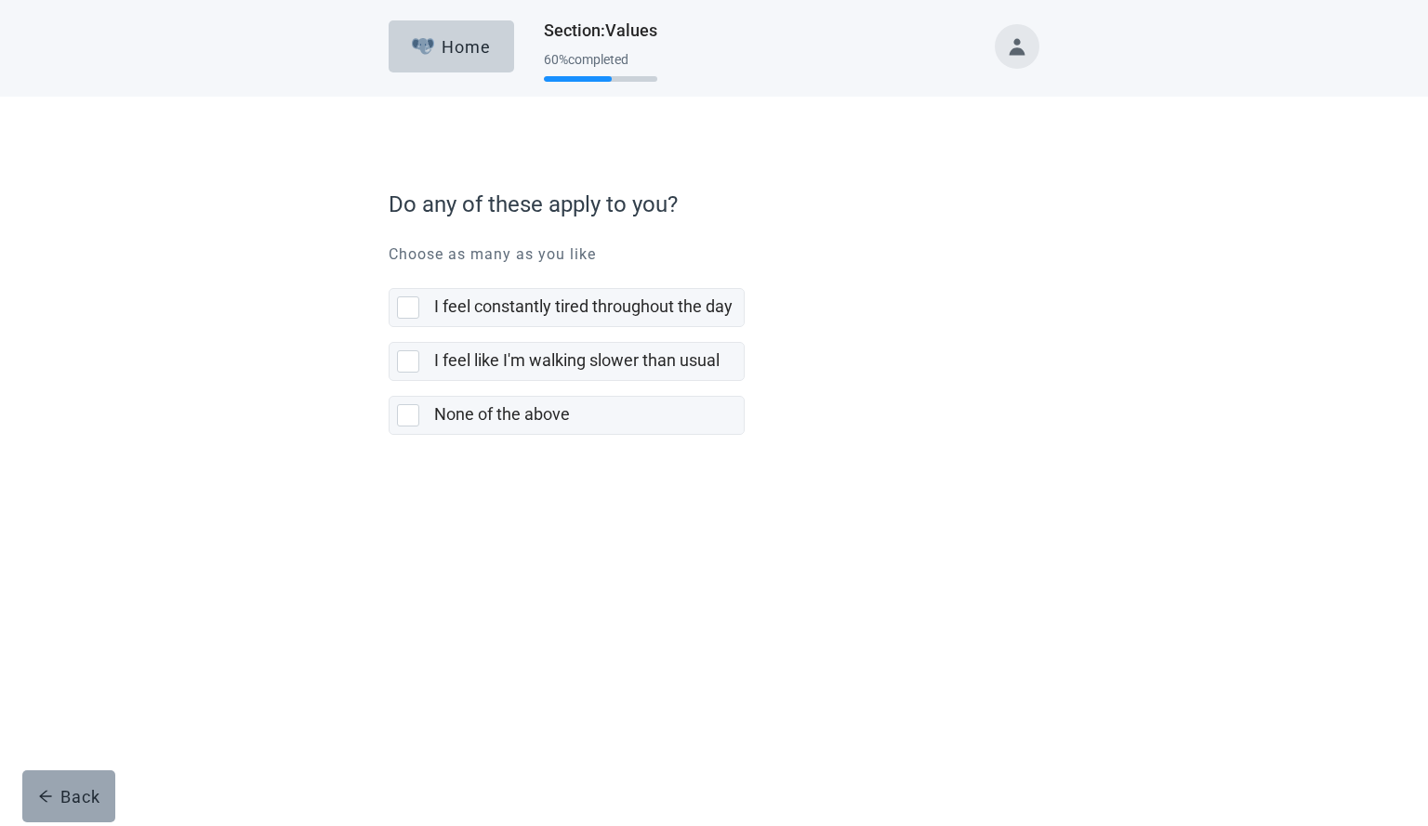
click at [101, 799] on button "Back" at bounding box center [68, 797] width 93 height 52
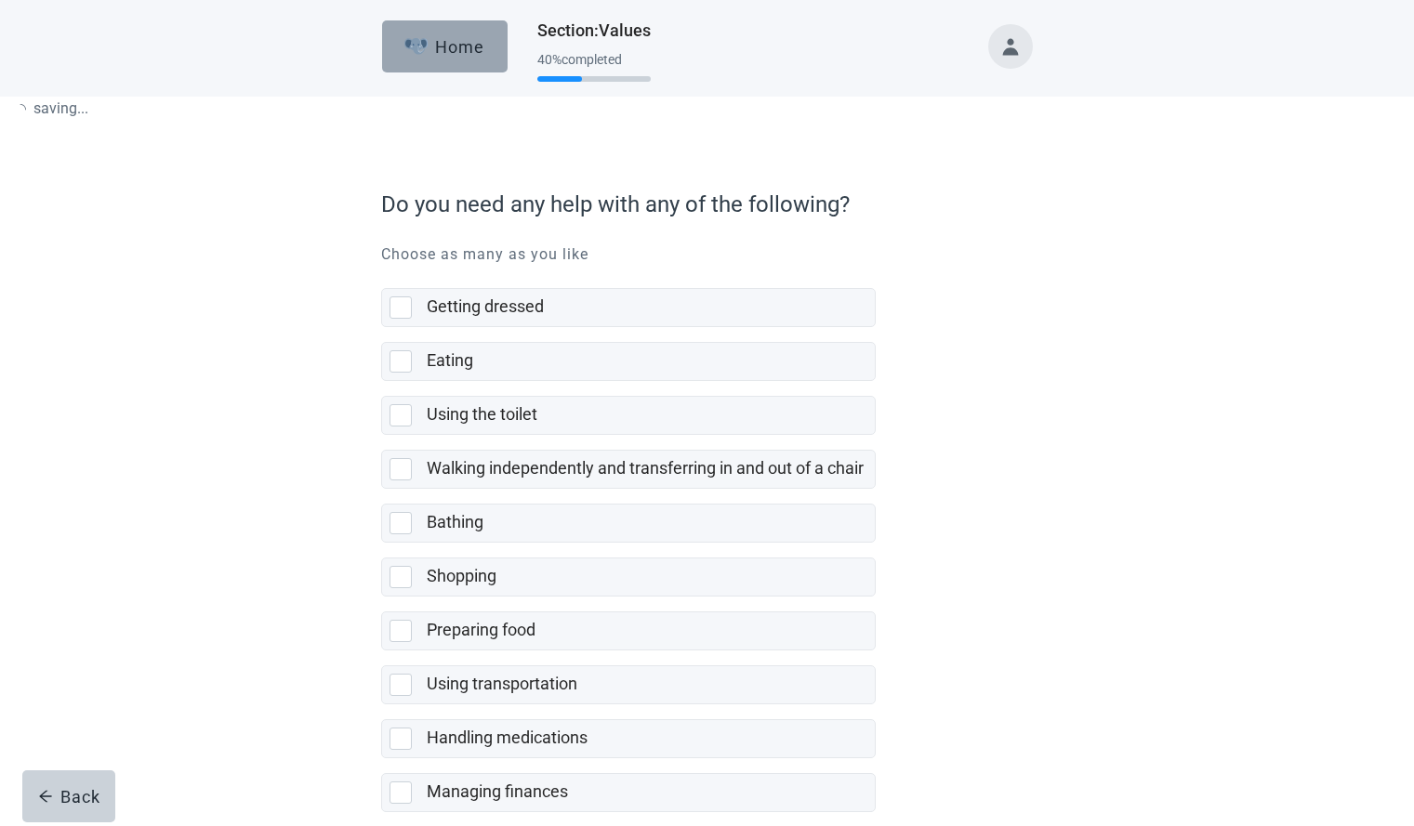
click at [461, 64] on button "Home" at bounding box center [444, 46] width 125 height 52
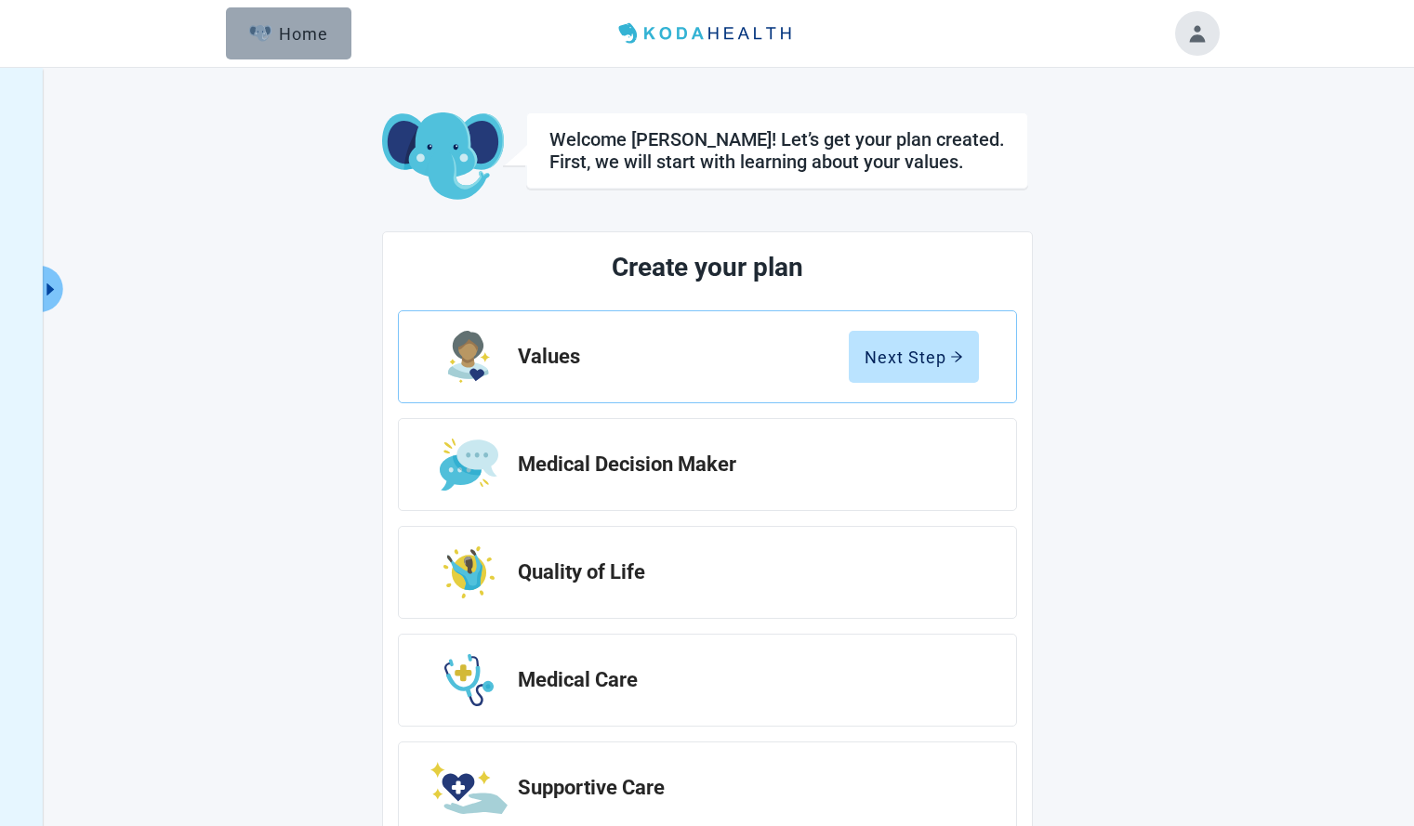
click at [321, 47] on button "Home" at bounding box center [288, 33] width 125 height 52
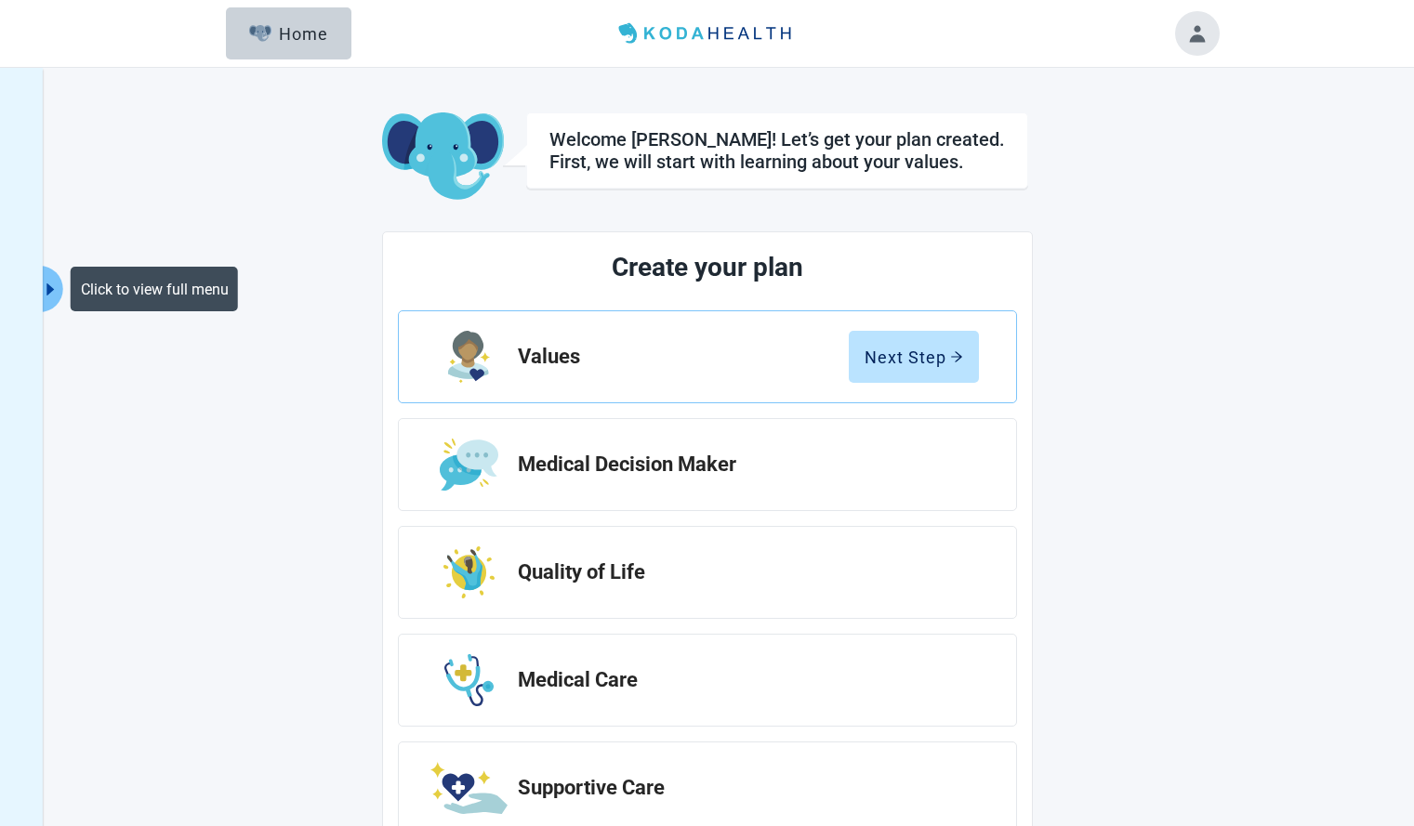
click at [61, 297] on button "Click to view full menu" at bounding box center [51, 289] width 23 height 46
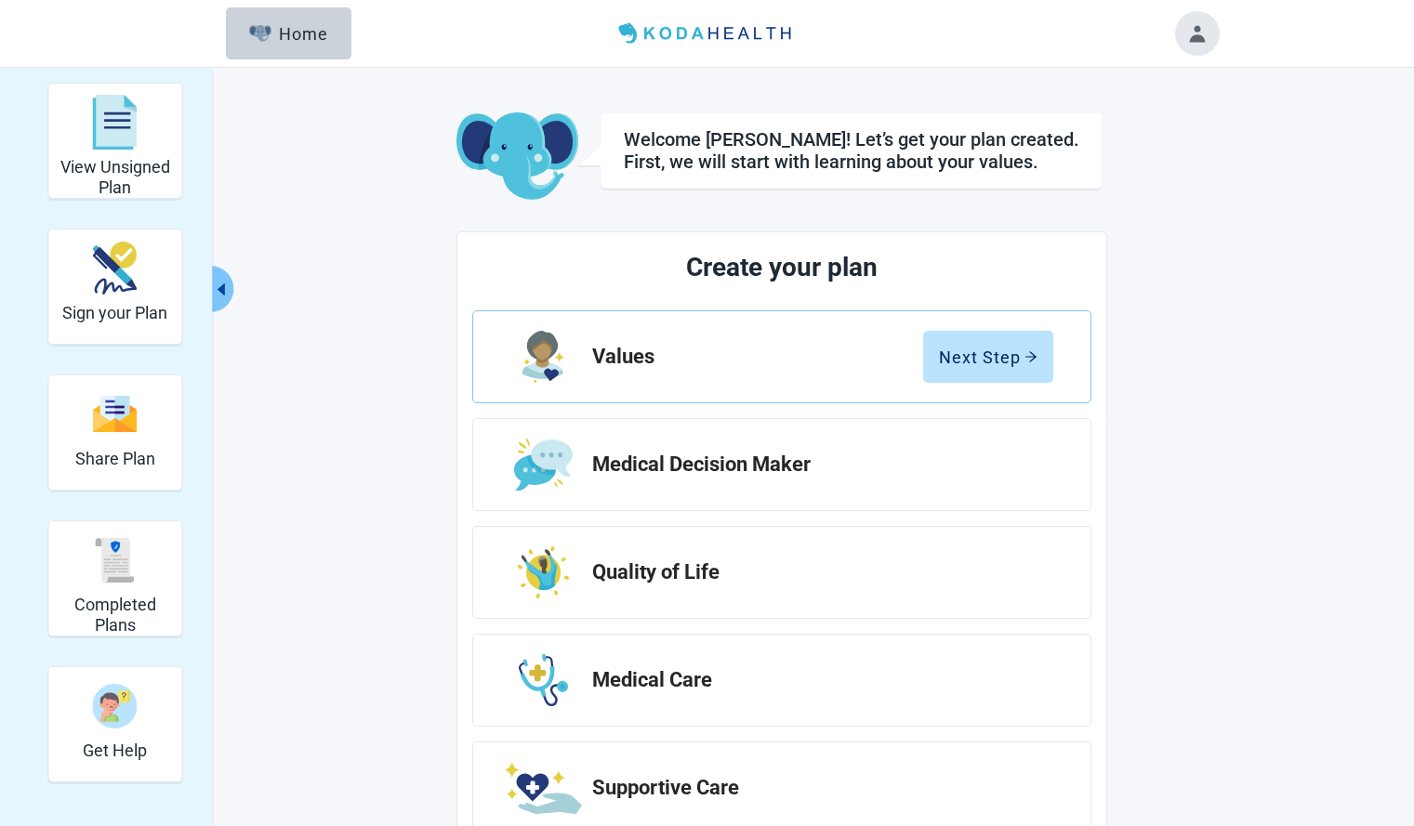
click at [294, 60] on div "Menu Home" at bounding box center [707, 33] width 1069 height 67
click at [306, 40] on div "Home" at bounding box center [289, 33] width 80 height 19
click at [223, 285] on icon "caret-left" at bounding box center [221, 290] width 7 height 12
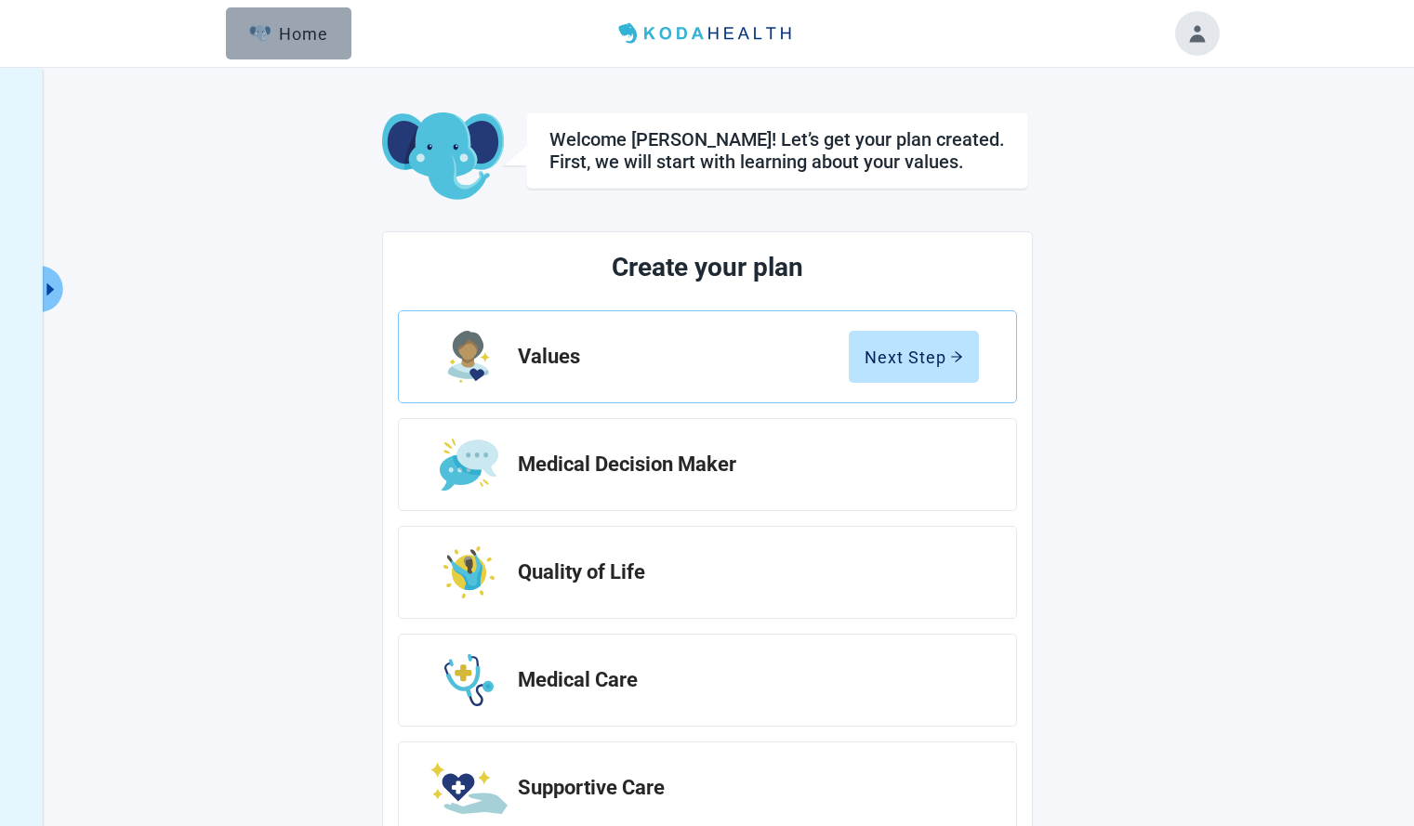
click at [332, 29] on button "Home" at bounding box center [288, 33] width 125 height 52
click at [672, 29] on img at bounding box center [706, 34] width 191 height 30
click at [322, 54] on button "Home" at bounding box center [288, 33] width 125 height 52
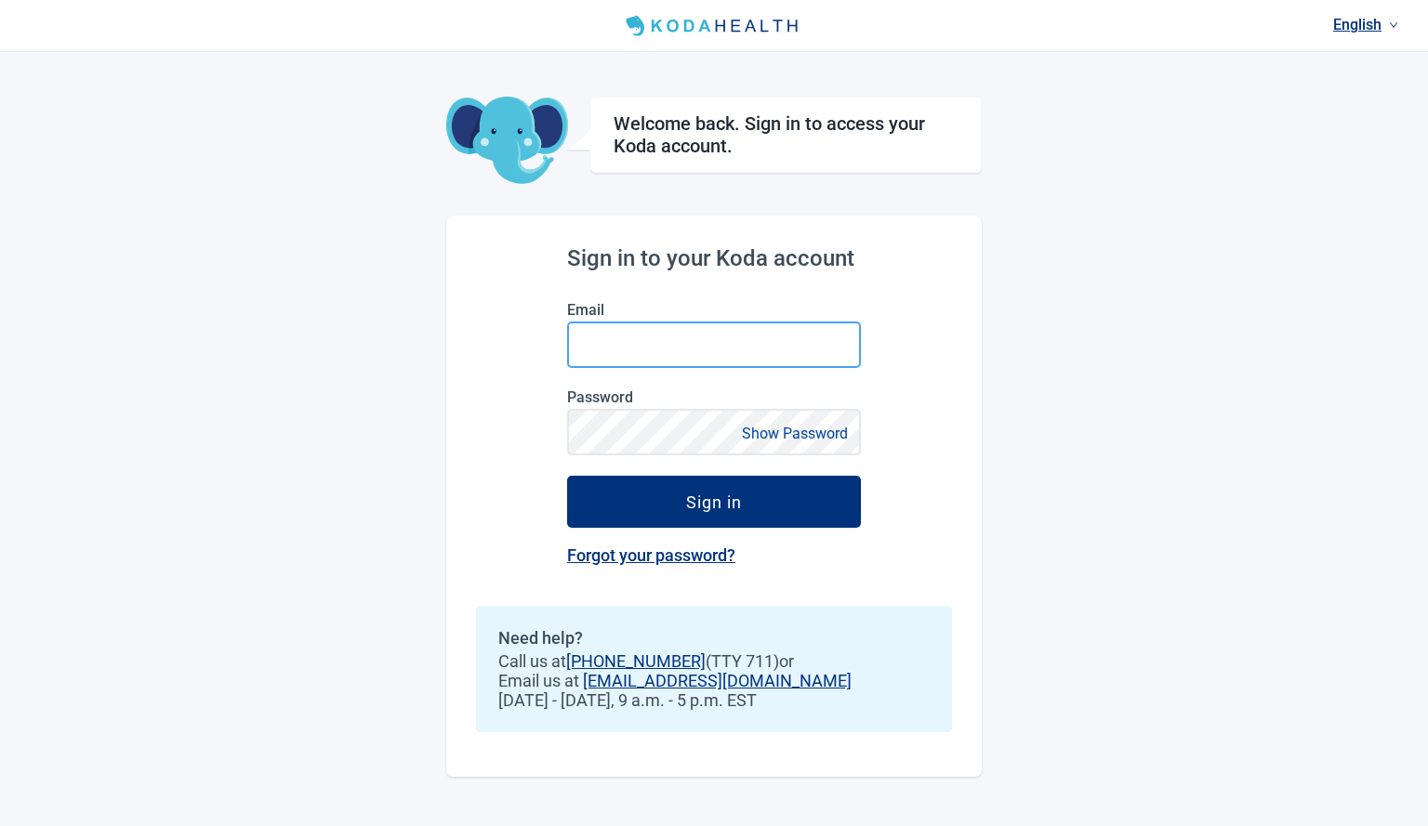
type input "[EMAIL_ADDRESS][DOMAIN_NAME]"
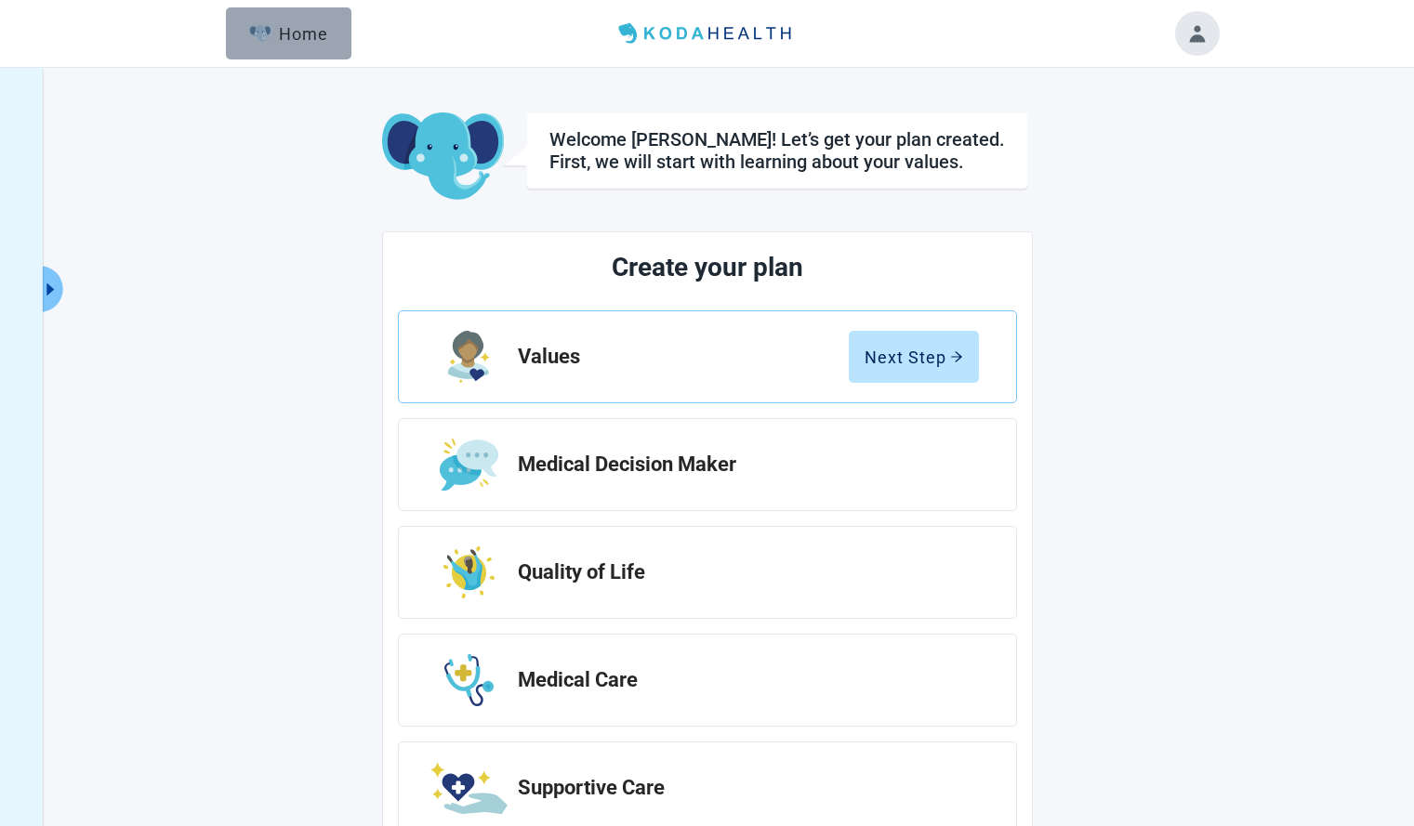
click at [309, 46] on button "Home" at bounding box center [288, 33] width 125 height 52
click at [309, 47] on button "Home" at bounding box center [288, 33] width 125 height 52
click at [405, 157] on img at bounding box center [443, 156] width 122 height 89
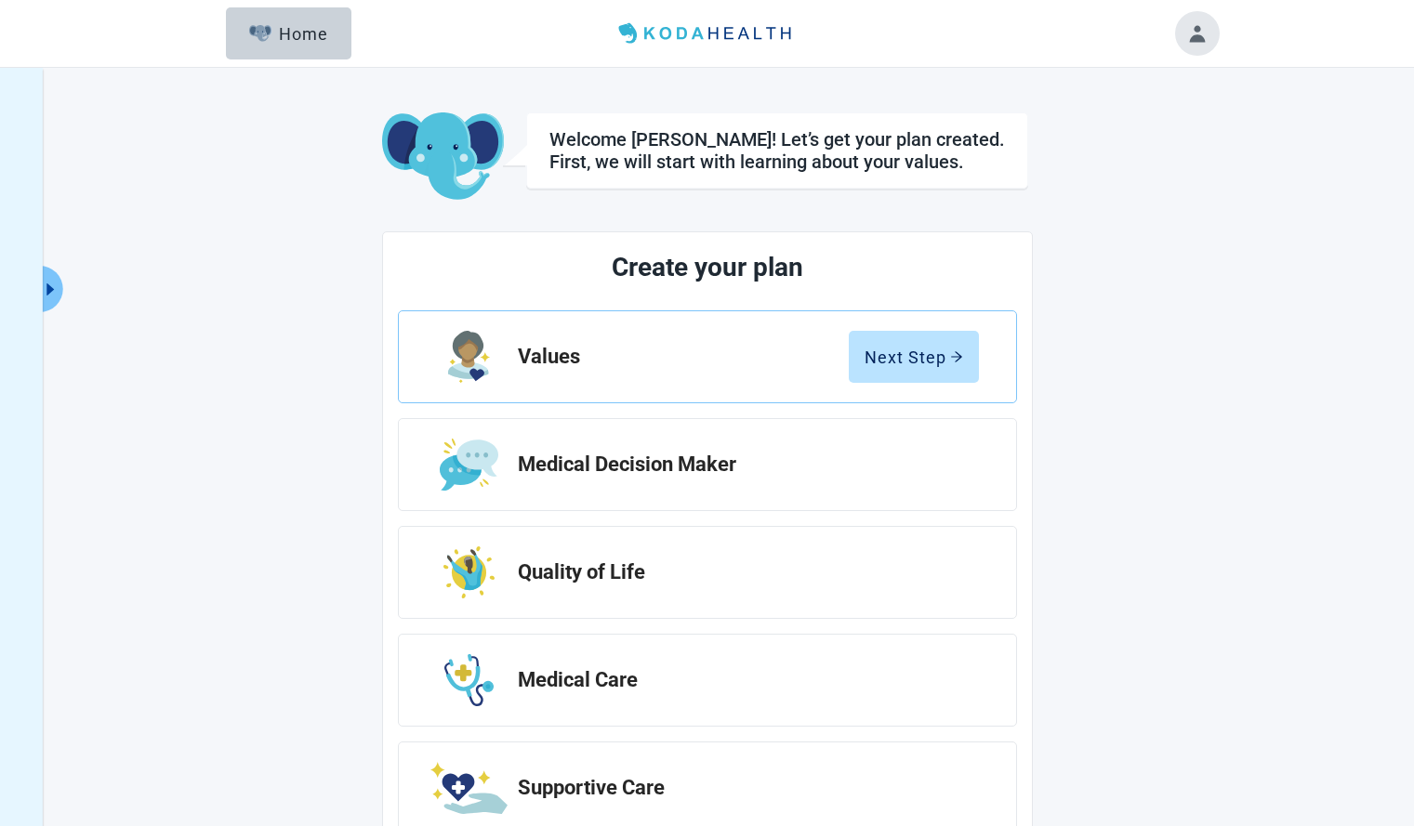
click at [1188, 21] on button "Toggle account menu" at bounding box center [1197, 33] width 45 height 45
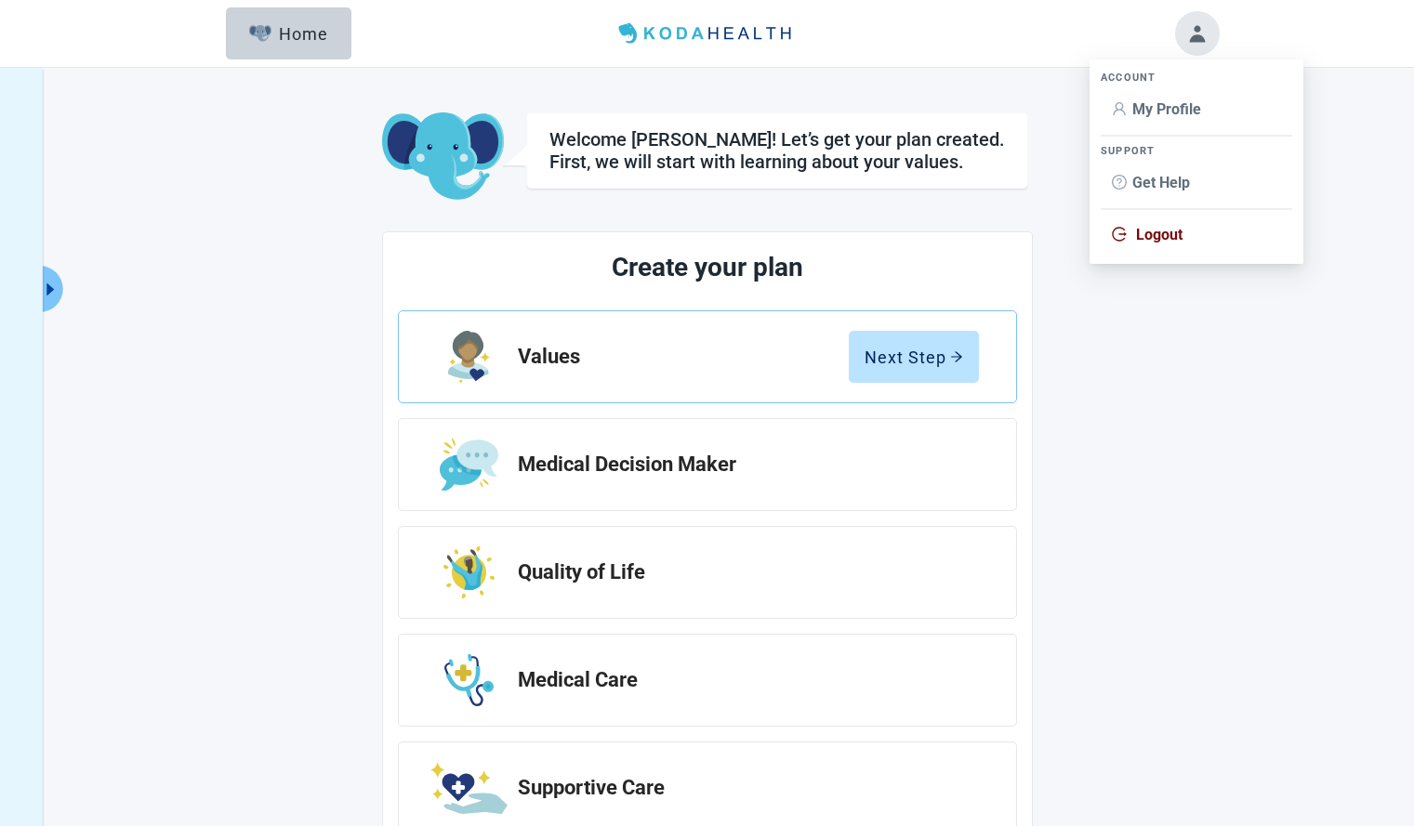
click at [1189, 25] on button "Toggle account menu" at bounding box center [1197, 33] width 45 height 45
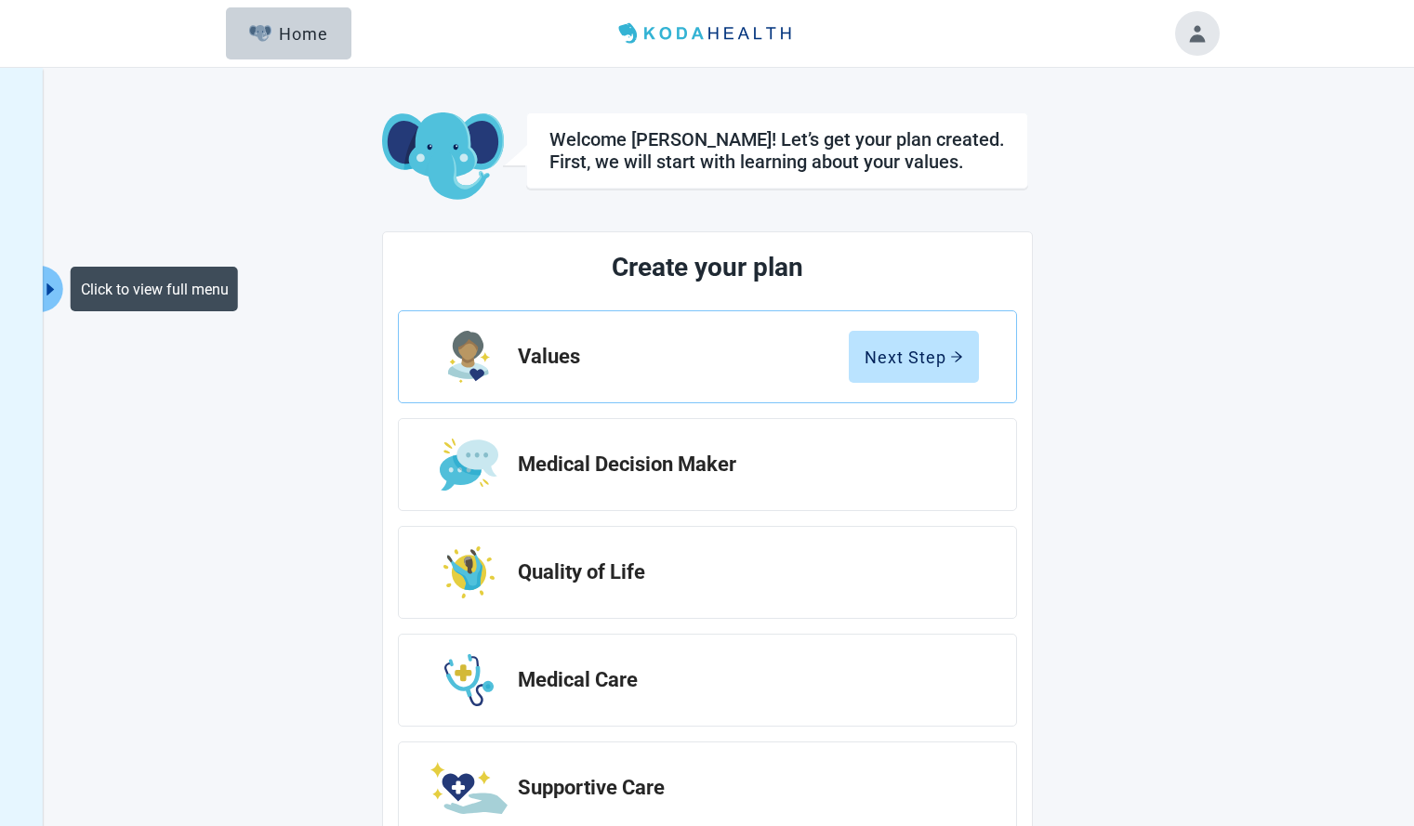
click at [58, 292] on icon "caret-right" at bounding box center [51, 290] width 18 height 18
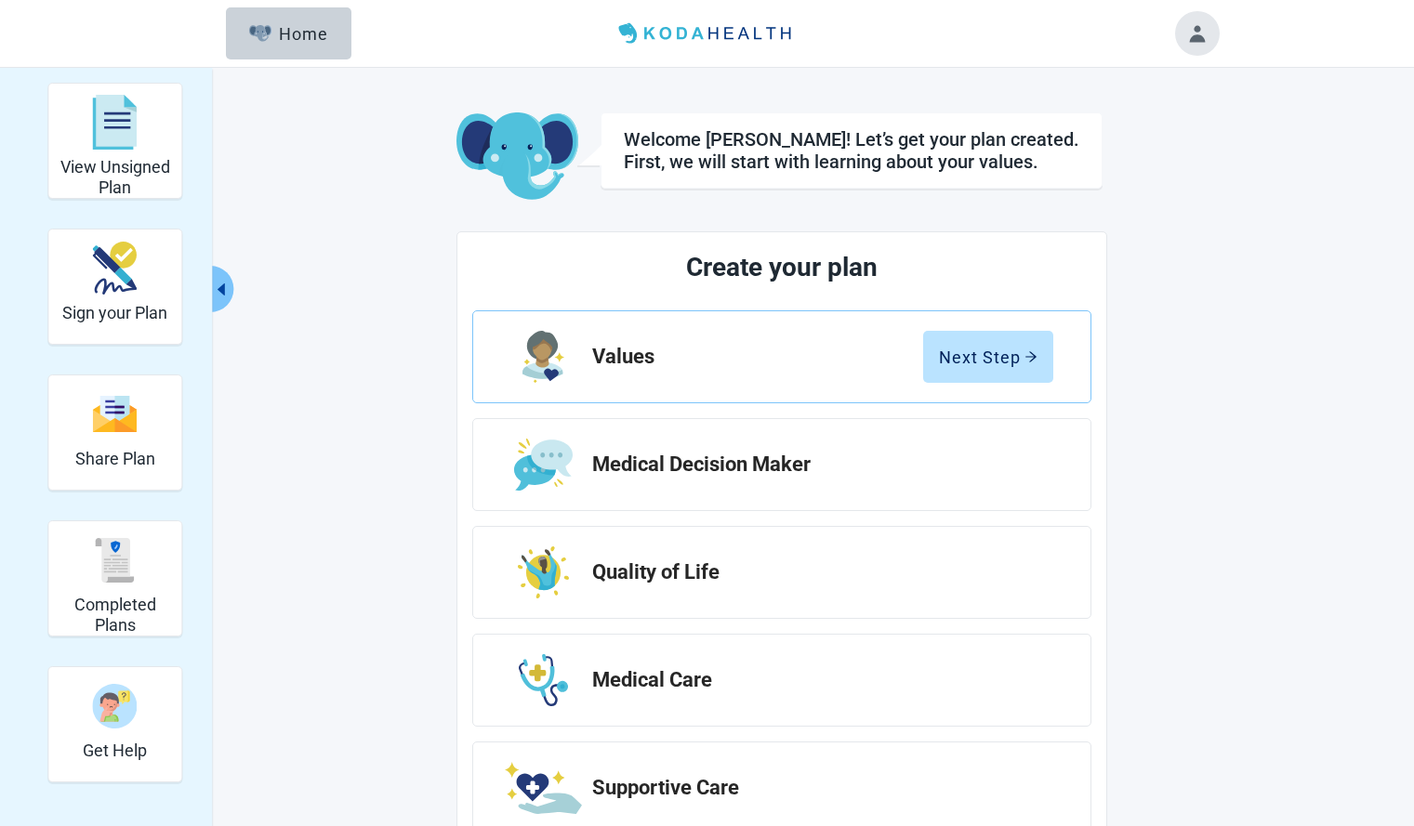
click at [229, 286] on icon "caret-left" at bounding box center [222, 290] width 18 height 18
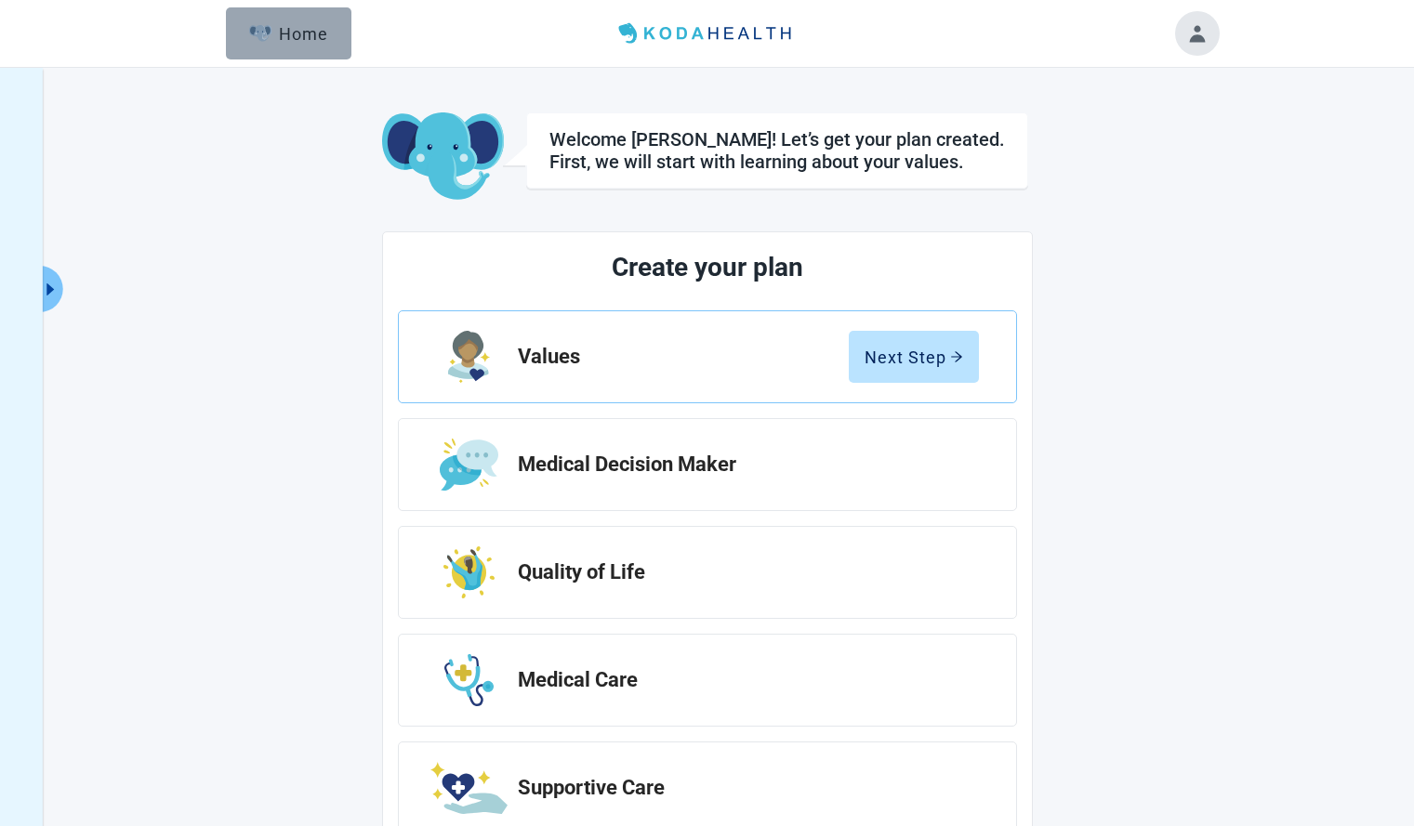
click at [322, 33] on div "Home" at bounding box center [289, 33] width 80 height 19
click at [755, 34] on img at bounding box center [706, 34] width 191 height 30
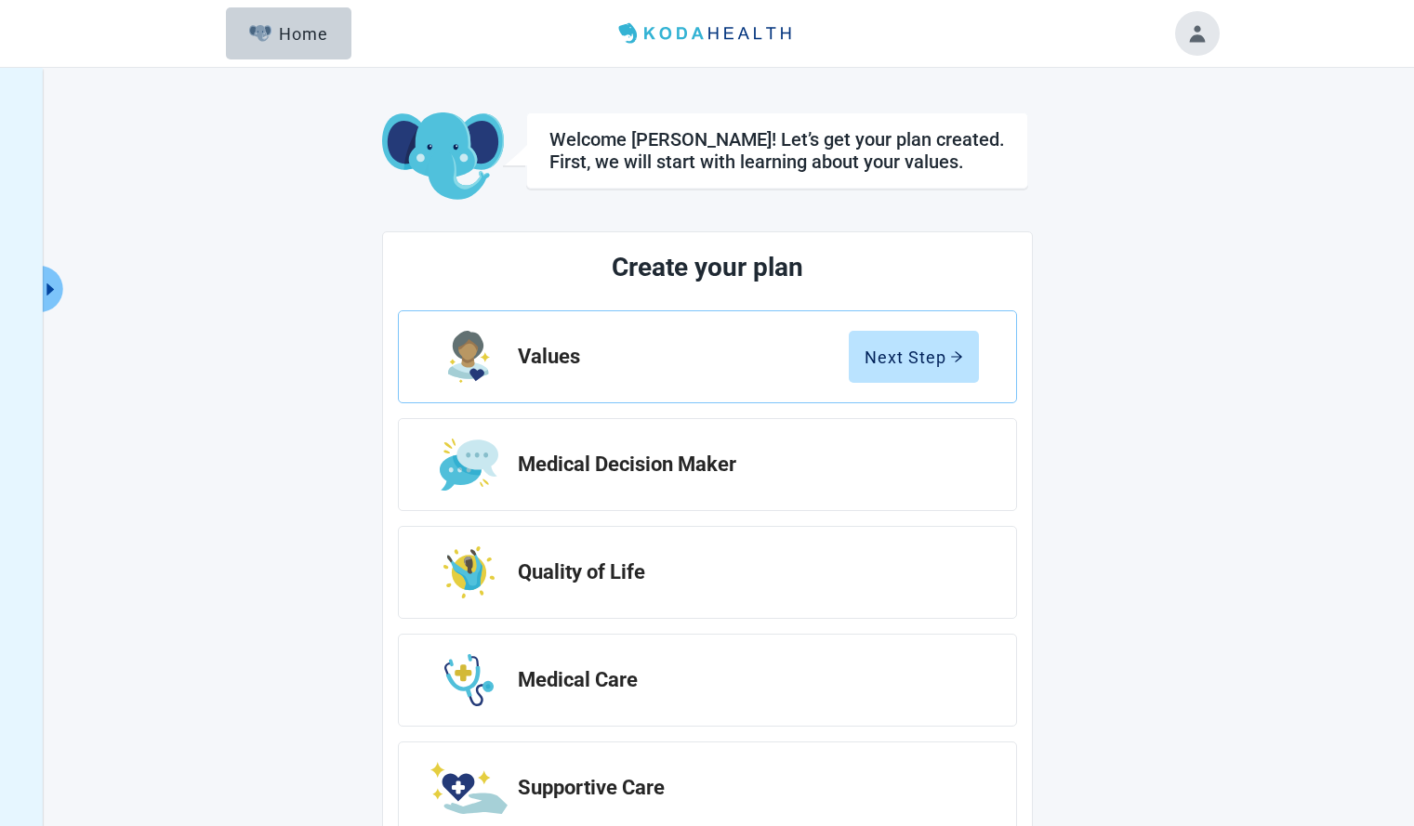
click at [755, 34] on img at bounding box center [706, 34] width 191 height 30
click at [1213, 37] on button "Toggle account menu" at bounding box center [1197, 33] width 45 height 45
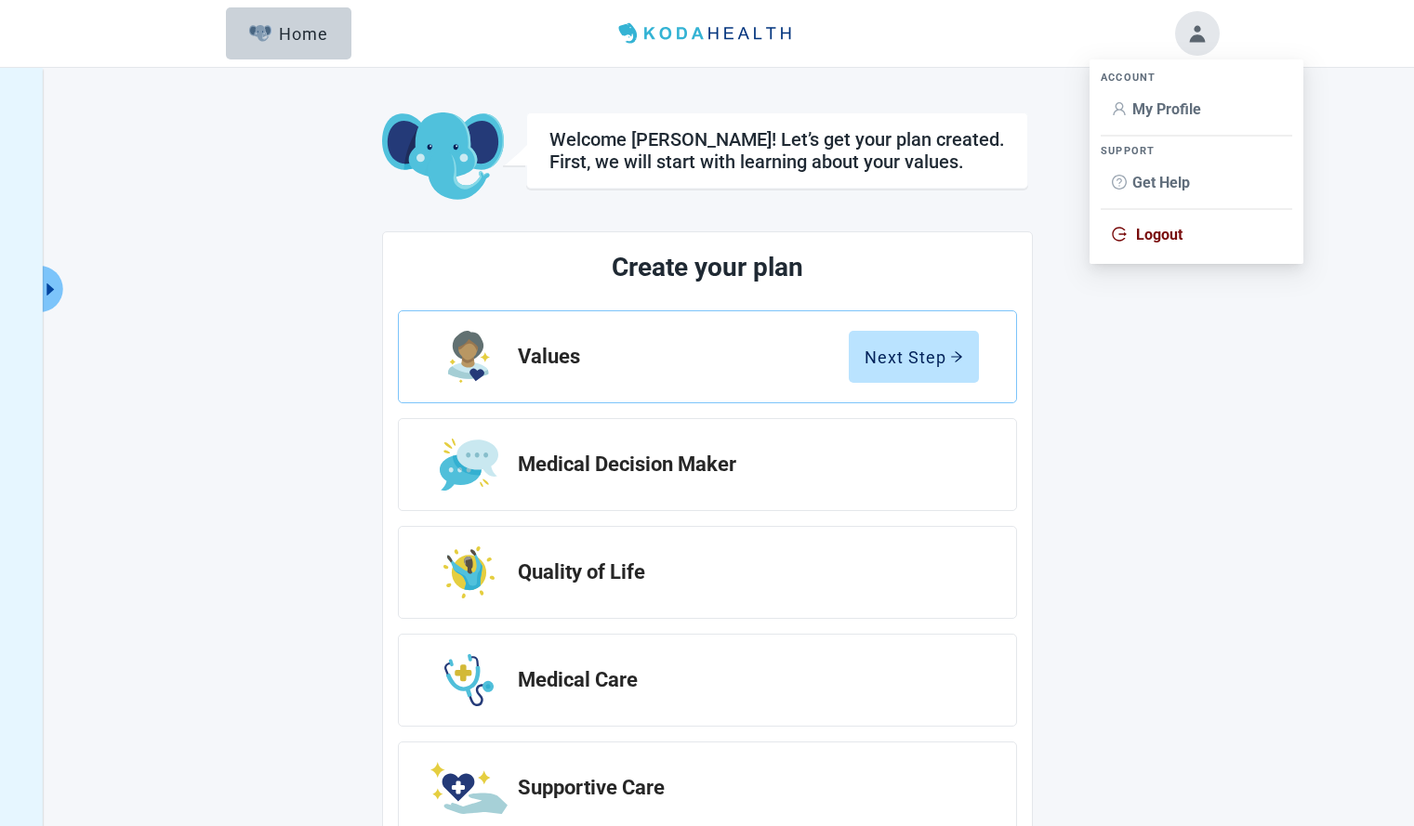
click at [1175, 242] on span "Logout" at bounding box center [1159, 235] width 46 height 18
